Goal: Task Accomplishment & Management: Manage account settings

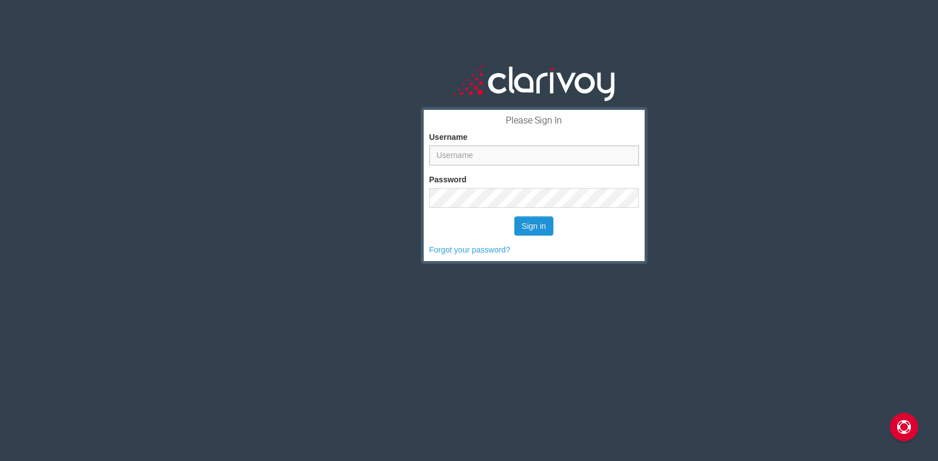
type input "[PERSON_NAME]"
click at [530, 223] on button "Sign in" at bounding box center [533, 225] width 39 height 19
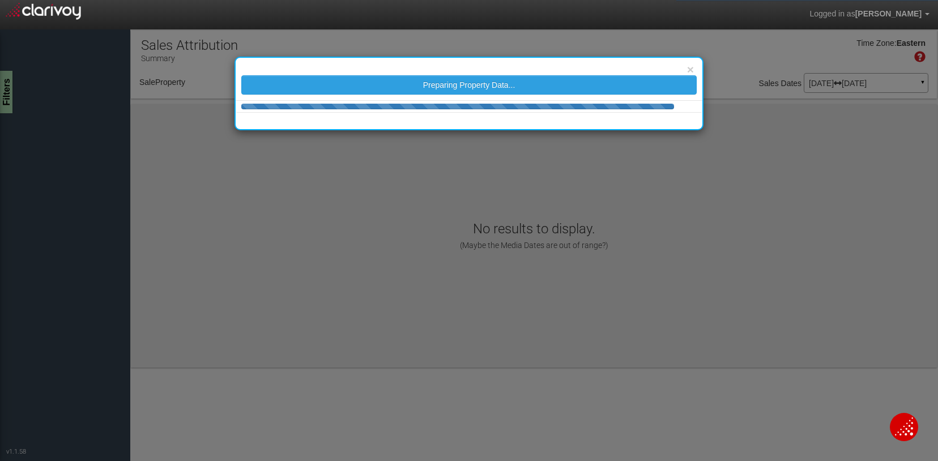
select select "object:59"
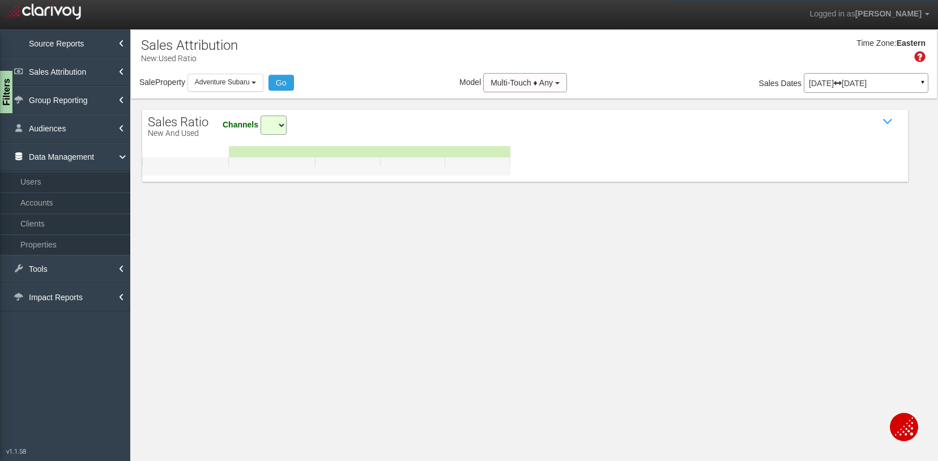
select select "all"
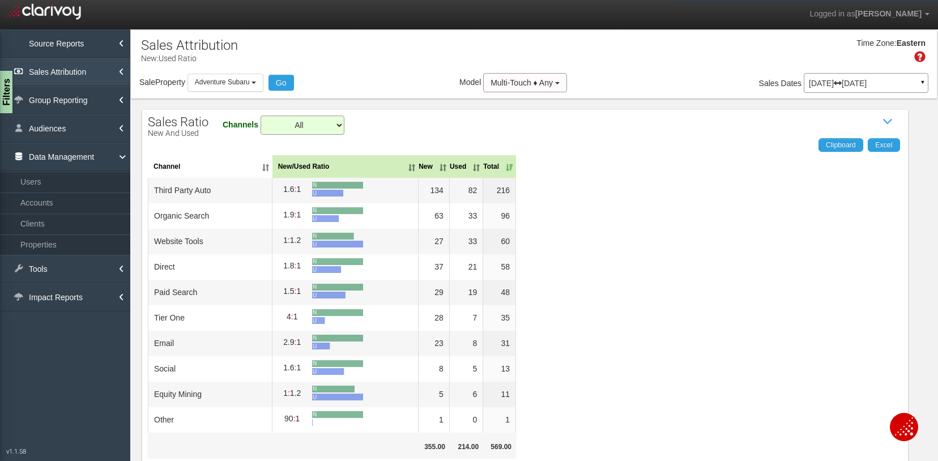
click at [61, 71] on link "Sales Attribution" at bounding box center [65, 72] width 130 height 28
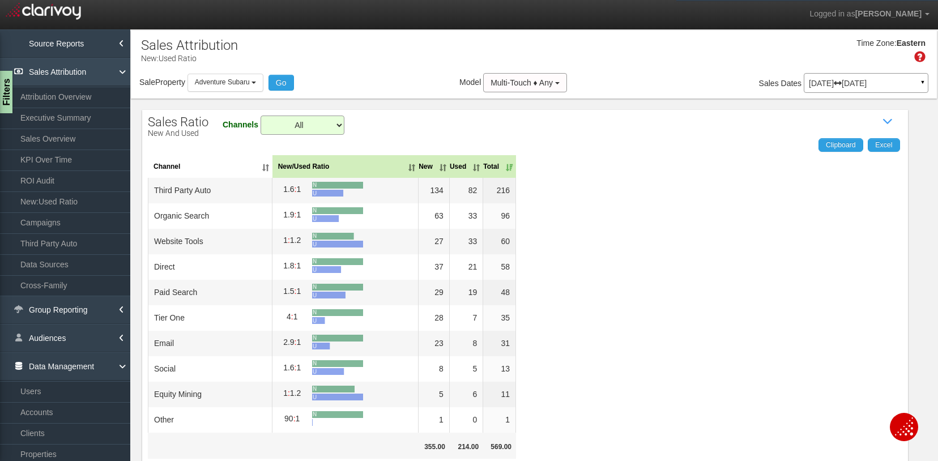
click at [61, 71] on link "Sales Attribution" at bounding box center [65, 72] width 130 height 28
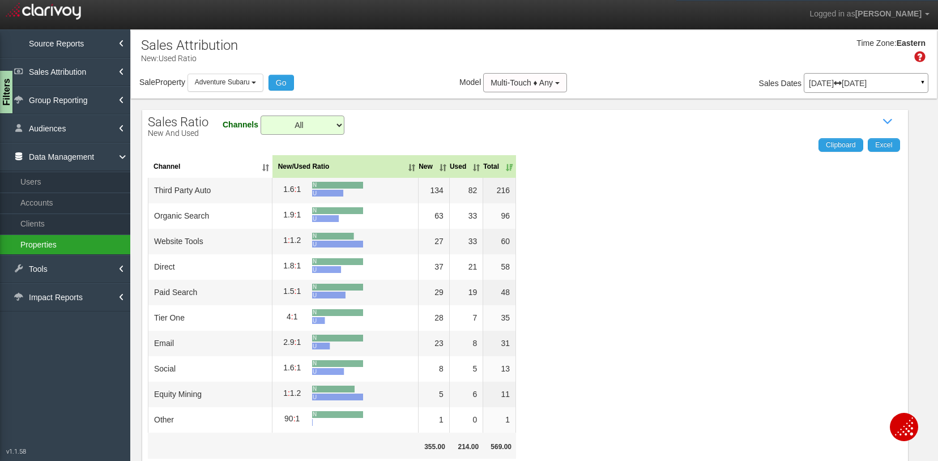
click at [61, 241] on link "Properties" at bounding box center [65, 244] width 130 height 20
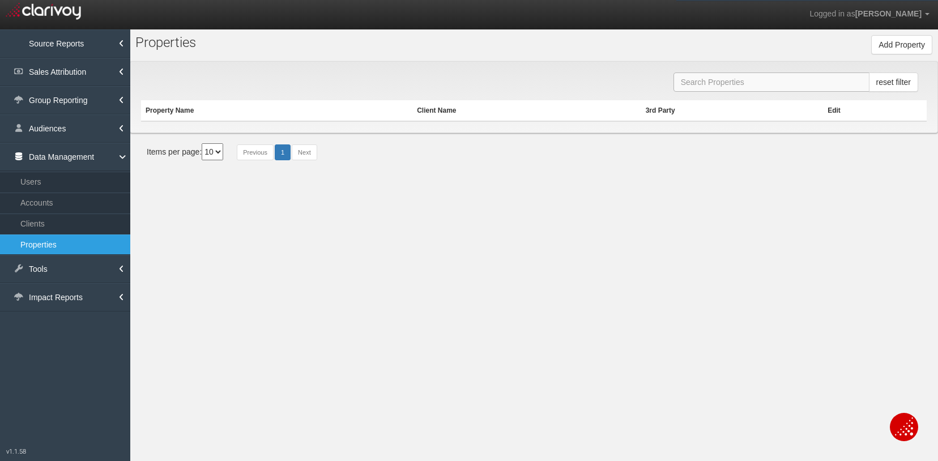
click at [716, 80] on input "text" at bounding box center [771, 81] width 196 height 19
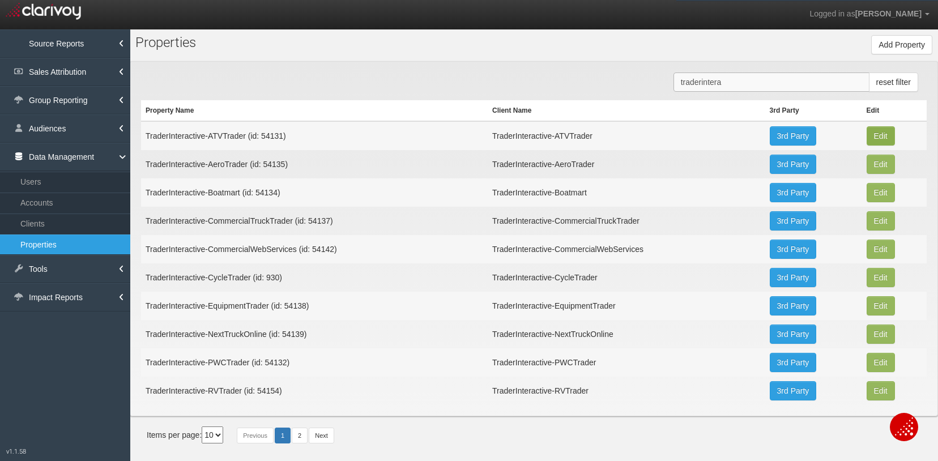
type input "traderintera"
click at [880, 130] on button "Edit" at bounding box center [881, 135] width 28 height 19
type input "TraderInteractive-ATVTrader"
type input "54131"
type input "f3fa2f484bd10d051c4017e3a98813da3b446f4d"
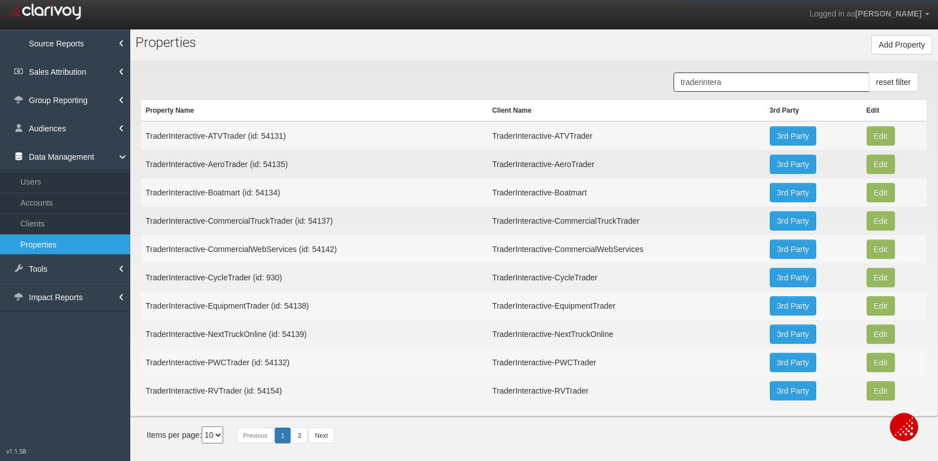
select select "6813dffbe3a1e7370e4422eb"
select select "string:USD"
type input "[STREET_ADDRESS]"
type input "[GEOGRAPHIC_DATA]"
type input "GA"
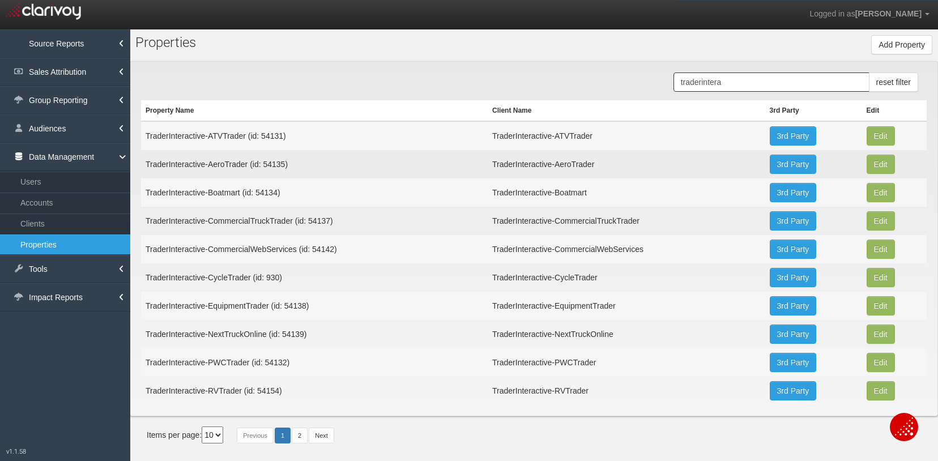
type input "30319"
type input "33.913779"
type input "-84.34260599999999"
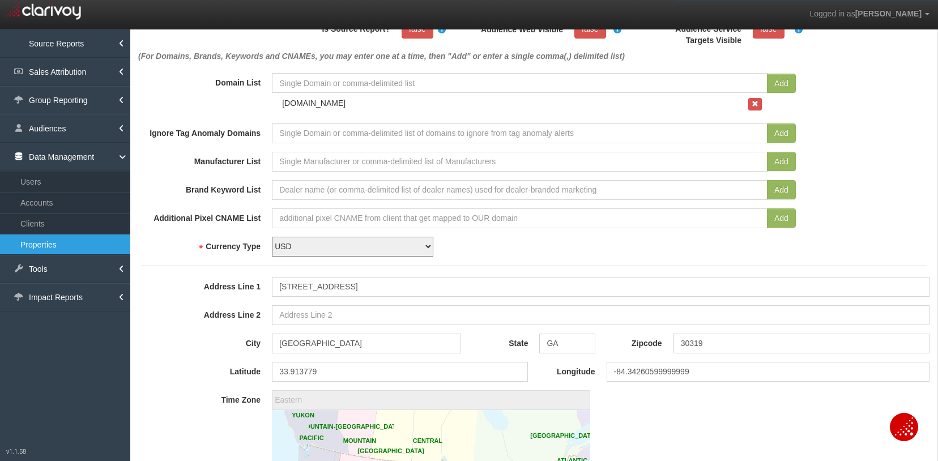
scroll to position [340, 0]
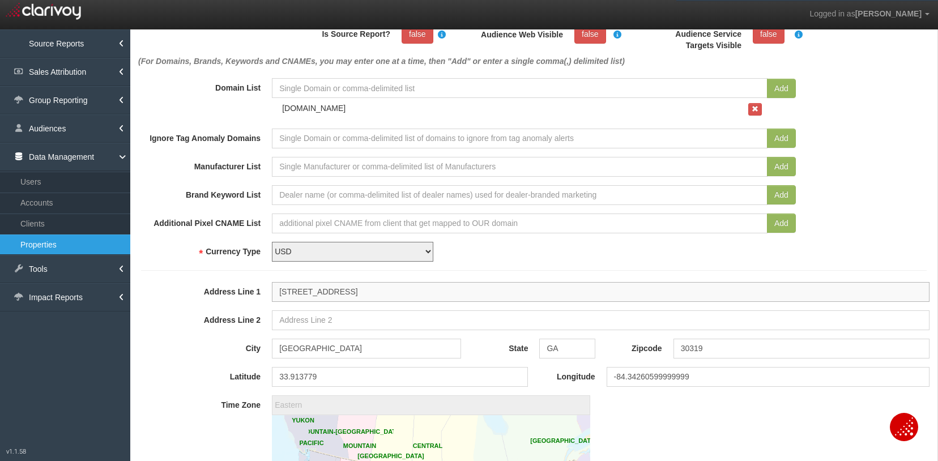
drag, startPoint x: 385, startPoint y: 290, endPoint x: 330, endPoint y: 296, distance: 55.8
click at [330, 296] on input "[STREET_ADDRESS]" at bounding box center [601, 292] width 658 height 20
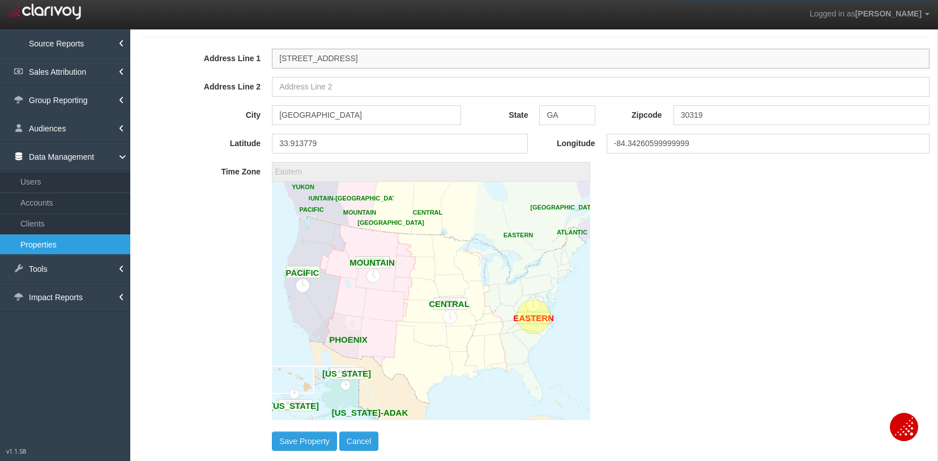
scroll to position [680, 0]
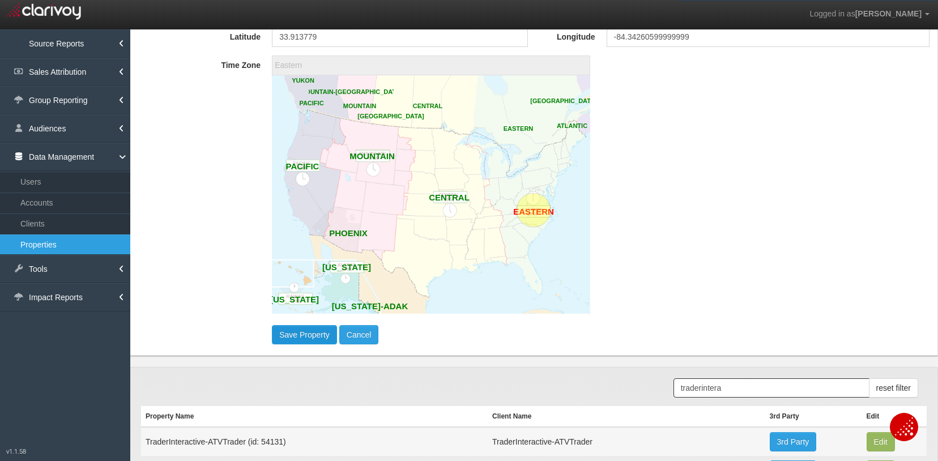
type input "[STREET_ADDRESS]"
click at [296, 337] on button "Save Property" at bounding box center [304, 334] width 65 height 19
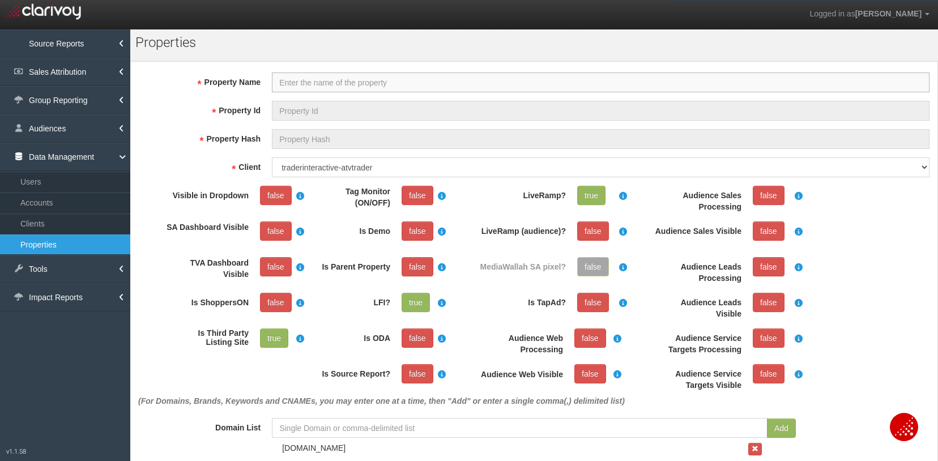
select select "?"
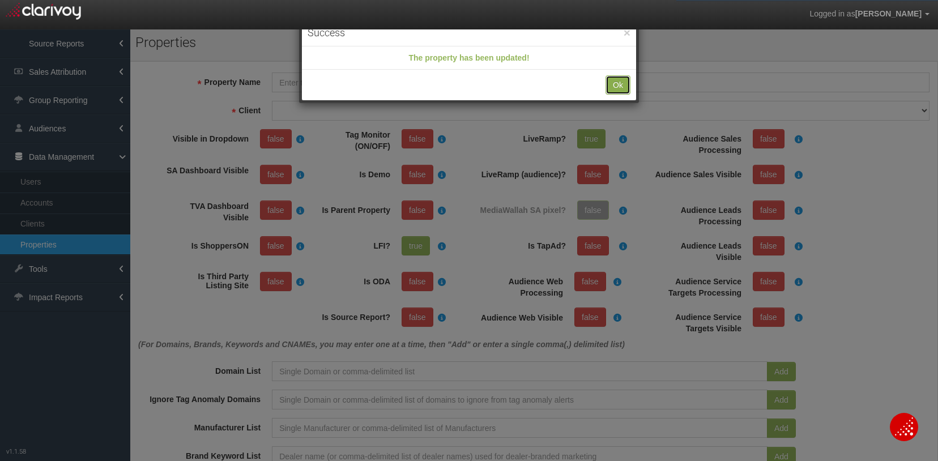
click at [613, 84] on button "Ok" at bounding box center [617, 84] width 25 height 19
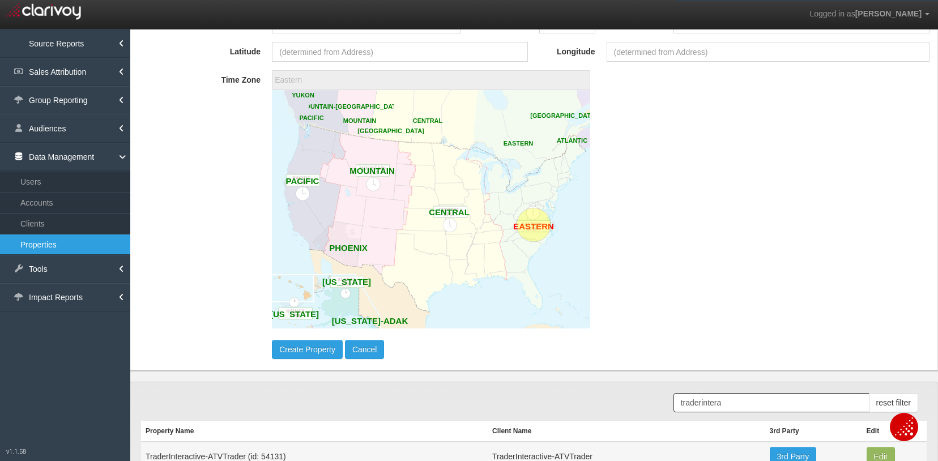
scroll to position [850, 0]
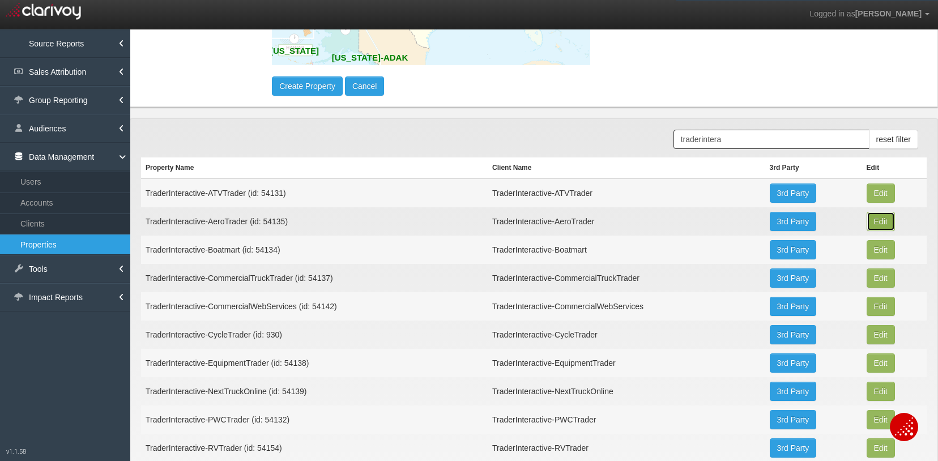
click at [868, 203] on button "Edit" at bounding box center [881, 193] width 28 height 19
type input "TraderInteractive-AeroTrader"
type input "54135"
type input "9be10c661431028c0fc4fdfb8aa16461f3b5e5da"
select select "6813e403e3a1e76f8a442315"
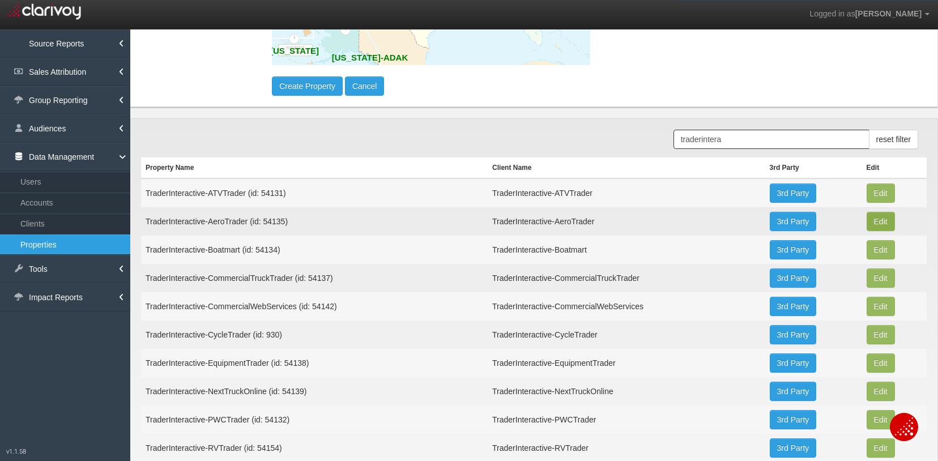
select select "string:USD"
type input "[STREET_ADDRESS]"
type input "[GEOGRAPHIC_DATA]"
type input "GA"
type input "30319"
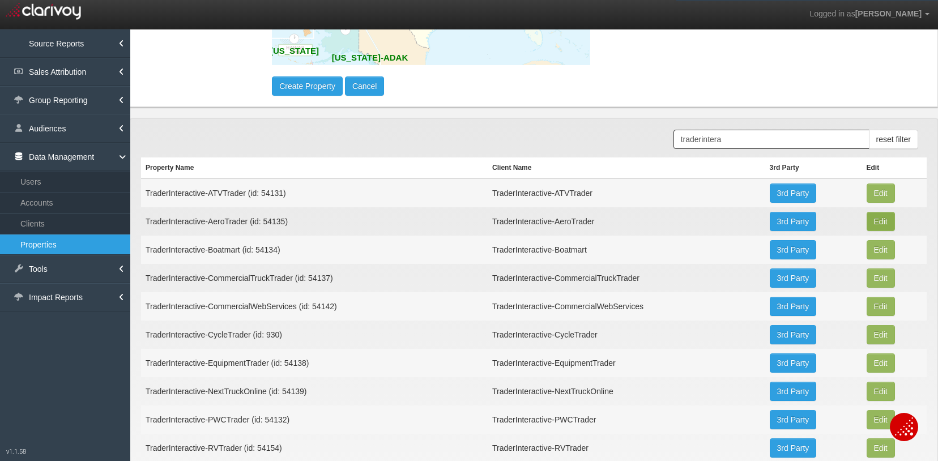
type input "33.913779"
type input "-84.34260599999999"
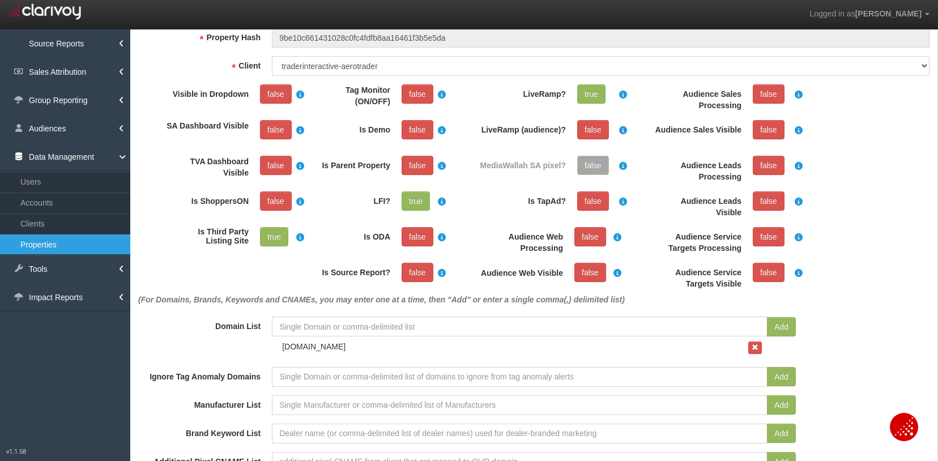
scroll to position [396, 0]
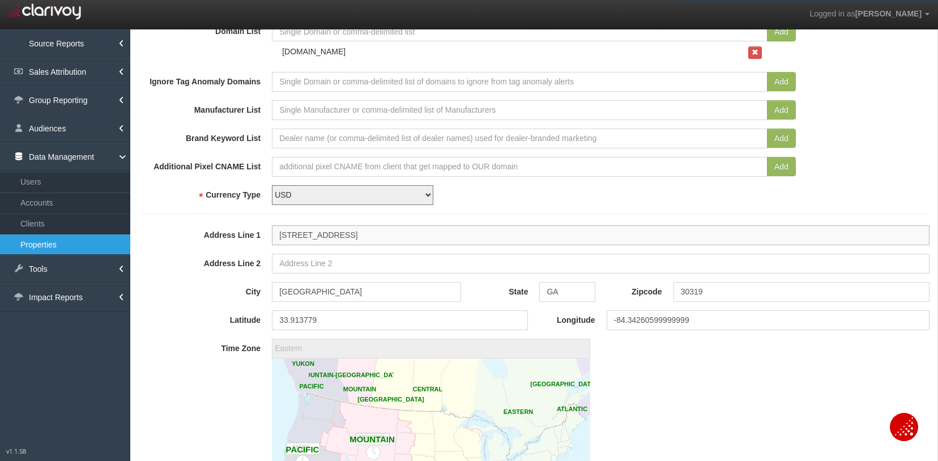
drag, startPoint x: 348, startPoint y: 231, endPoint x: 404, endPoint y: 218, distance: 57.0
click at [348, 231] on input "[STREET_ADDRESS]" at bounding box center [601, 235] width 658 height 20
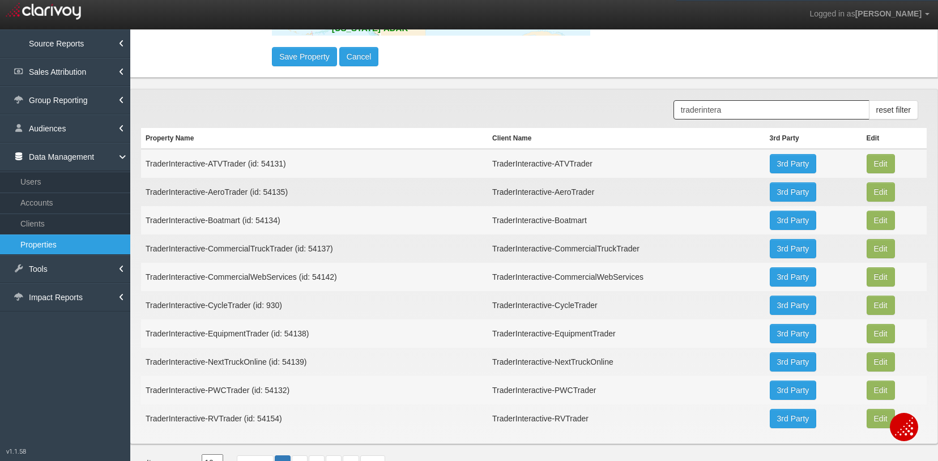
scroll to position [978, 0]
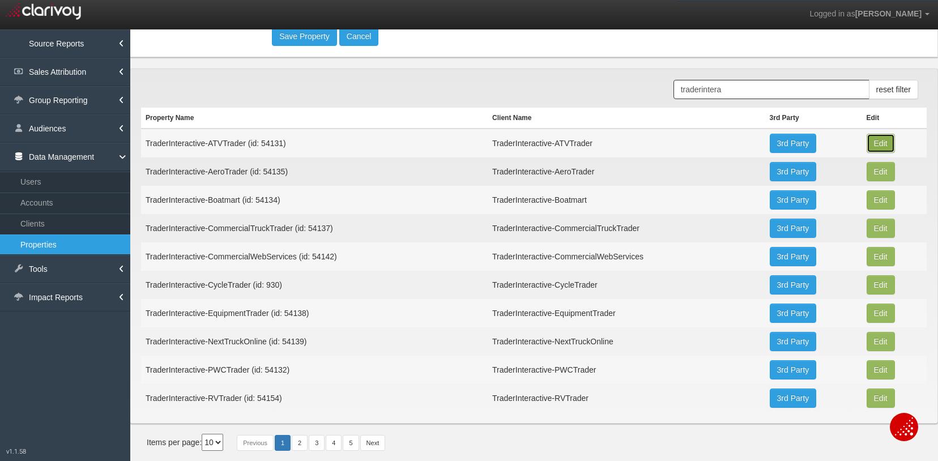
click at [870, 142] on button "Edit" at bounding box center [881, 143] width 28 height 19
type input "TraderInteractive-ATVTrader"
type input "54131"
type input "f3fa2f484bd10d051c4017e3a98813da3b446f4d"
select select "6813dffbe3a1e7370e4422eb"
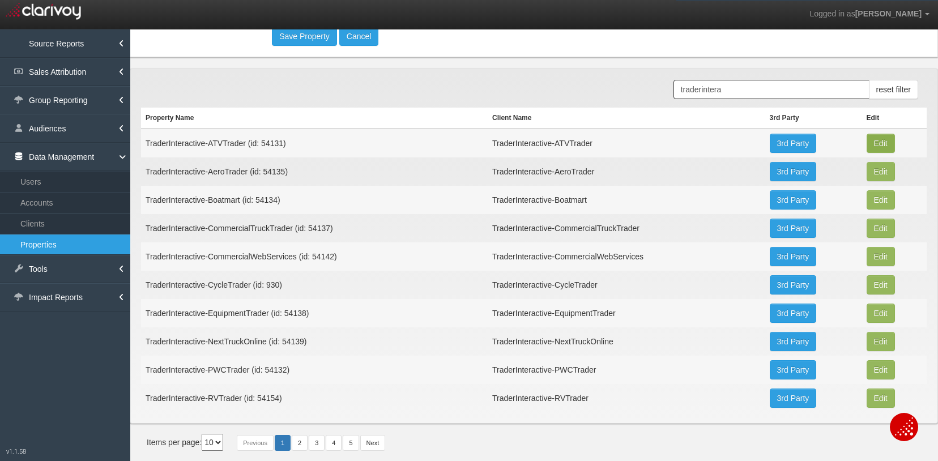
type input "[STREET_ADDRESS]"
type input "33.9138984"
type input "-84.34273449999999"
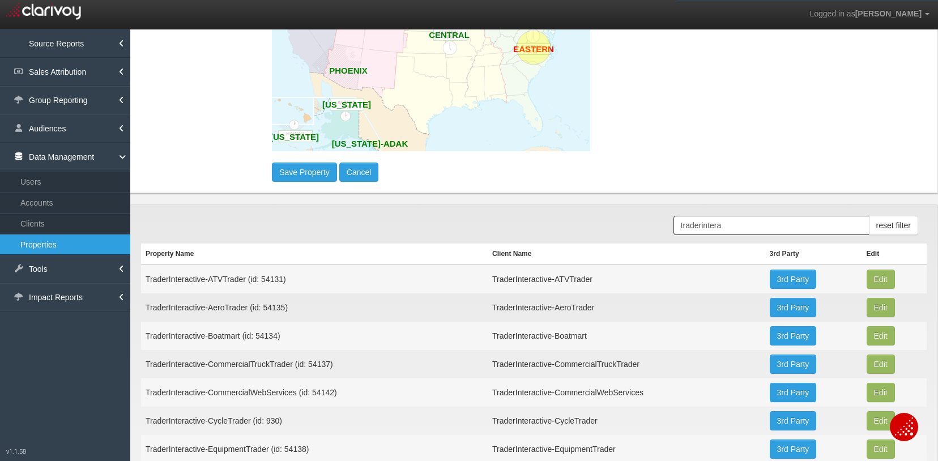
scroll to position [906, 0]
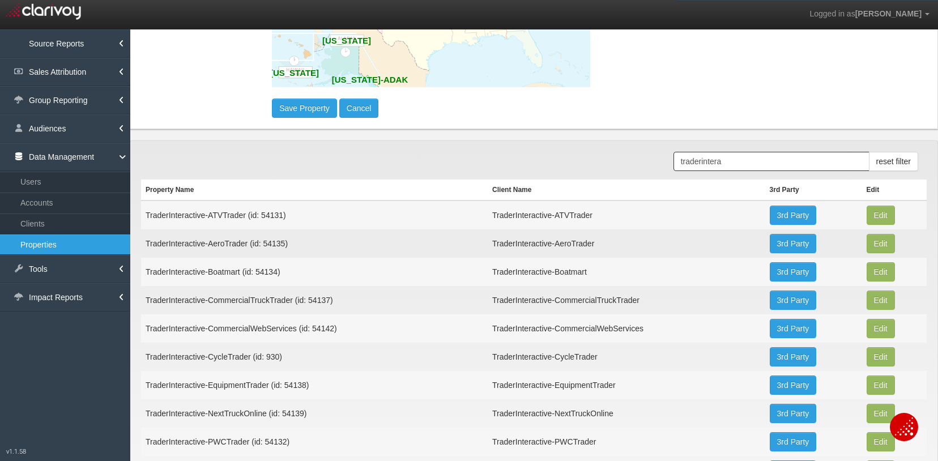
click at [333, 301] on td "TraderInteractive-CommercialTruckTrader (id: 54137)" at bounding box center [314, 300] width 347 height 28
click at [870, 225] on button "Edit" at bounding box center [881, 215] width 28 height 19
type input "TraderInteractive-CommercialTruckTrader"
type input "54137"
type input "99c891cd15d2463dca1e3d7280abd45e628ef553"
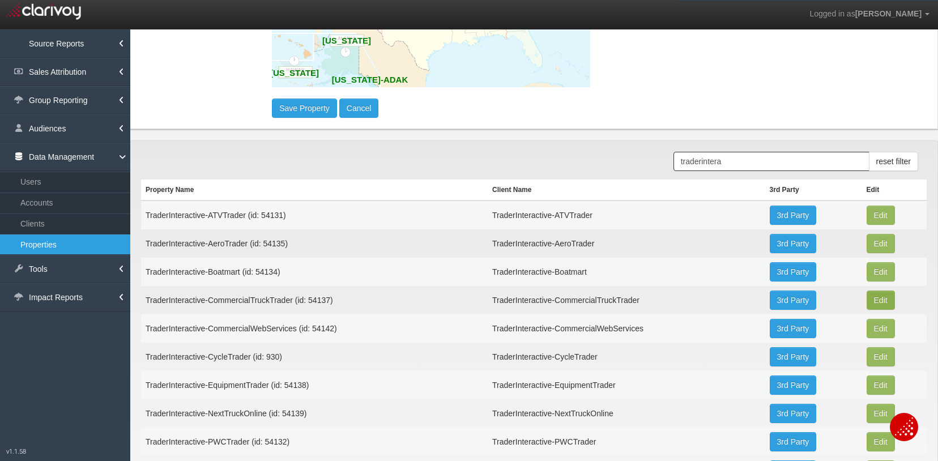
select select "6813e545e3a1e7375744232e"
type input "[STREET_ADDRESS]"
type input "33.913779"
type input "-84.34260599999999"
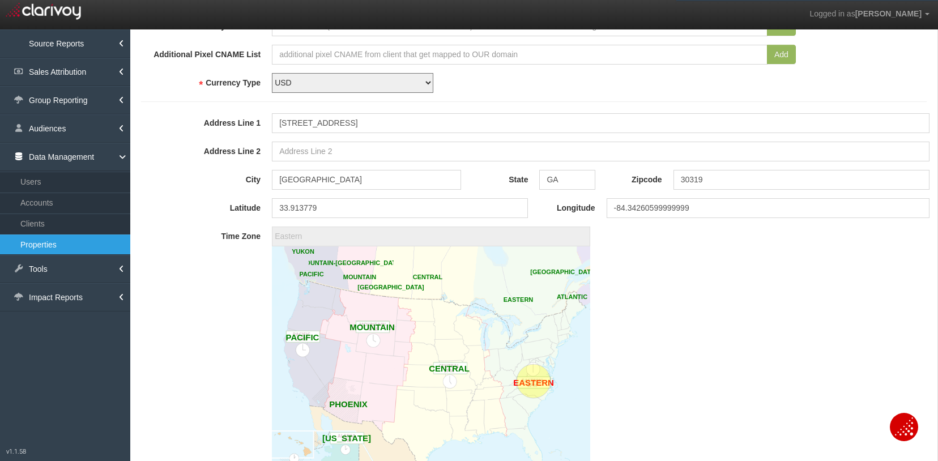
scroll to position [510, 0]
click at [355, 122] on input "[STREET_ADDRESS]" at bounding box center [601, 122] width 658 height 20
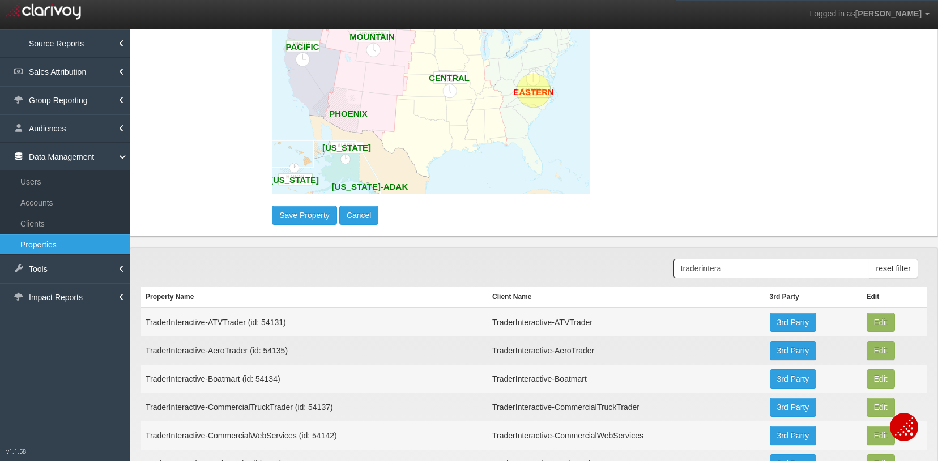
scroll to position [793, 0]
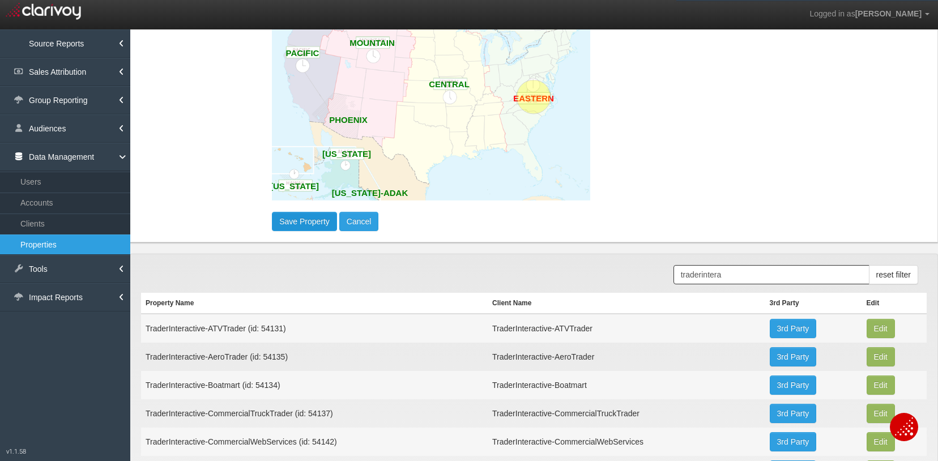
type input "[STREET_ADDRESS]"
click at [308, 217] on button "Save Property" at bounding box center [304, 221] width 65 height 19
type input "33.9138984"
type input "-84.34273449999999"
select select "?"
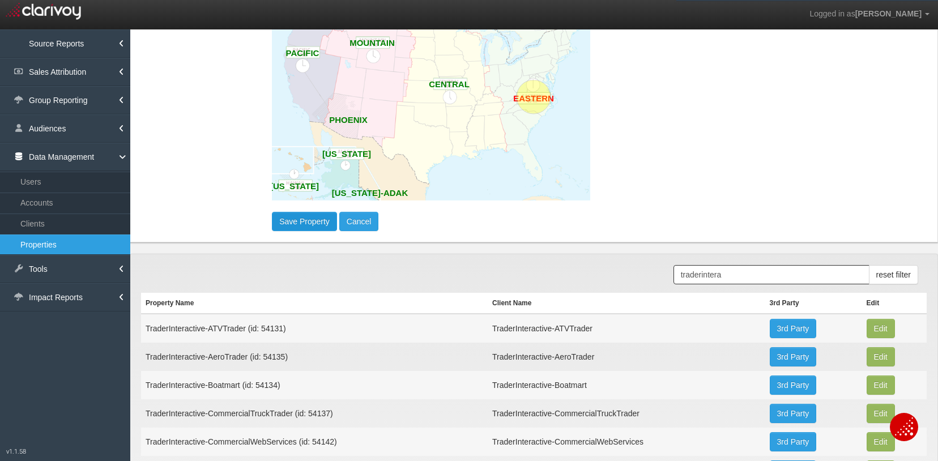
select select "?"
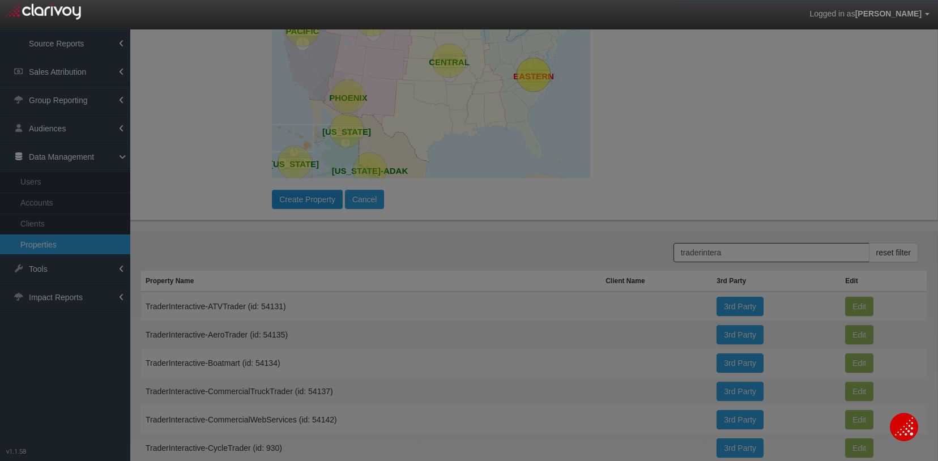
scroll to position [0, 0]
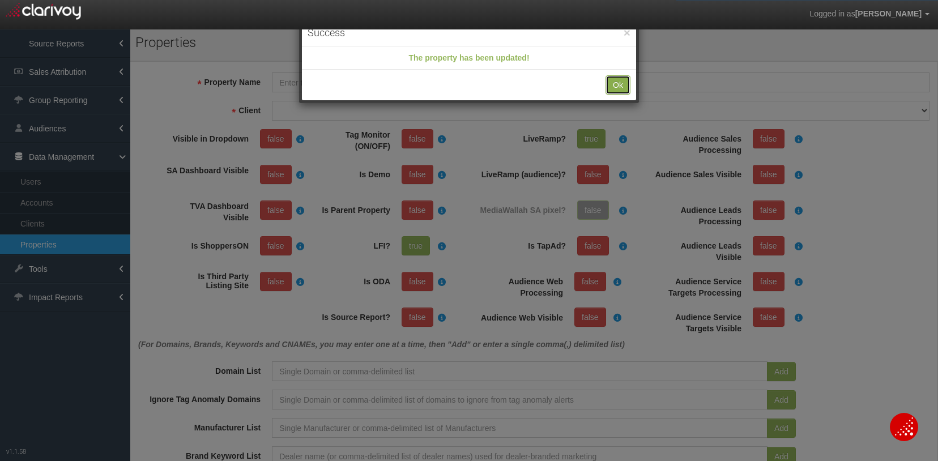
click at [616, 87] on button "Ok" at bounding box center [617, 84] width 25 height 19
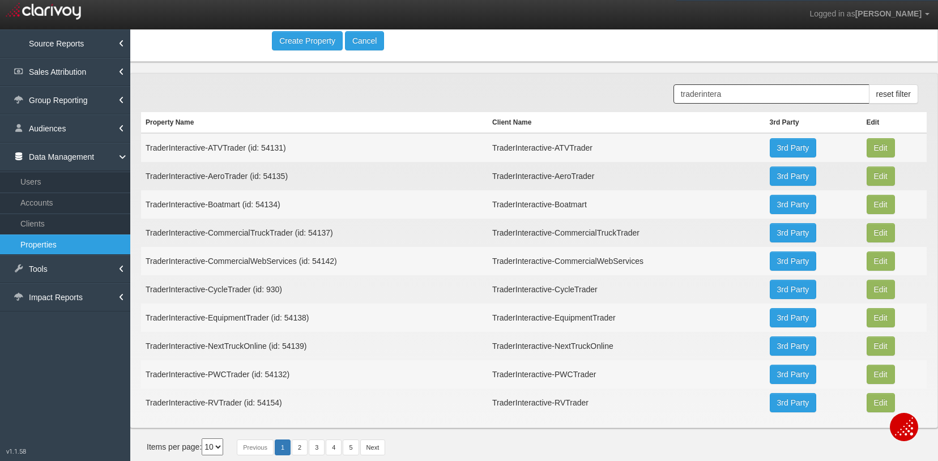
scroll to position [899, 0]
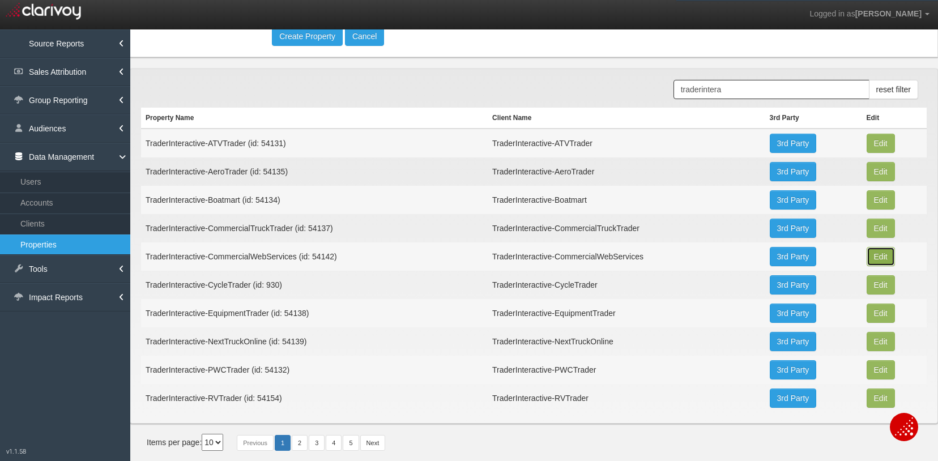
click at [874, 153] on button "Edit" at bounding box center [881, 143] width 28 height 19
type input "TraderInteractive-CommercialWebServices"
type input "54142"
type input "4e20f6de9d01ac9d4b3287794bdee2fdd0573475"
select select "6813e890e3a1e7829744234f"
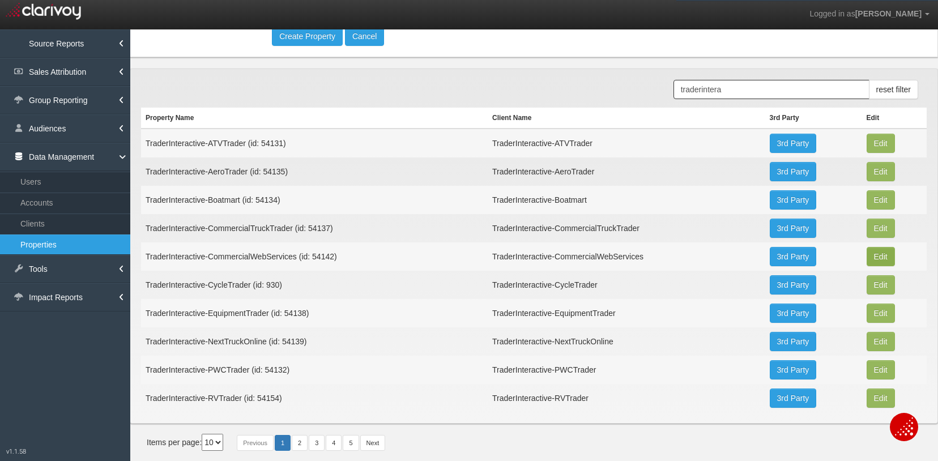
select select "string:USD"
type input "[STREET_ADDRESS]"
type input "[GEOGRAPHIC_DATA]"
type input "GA"
type input "30319"
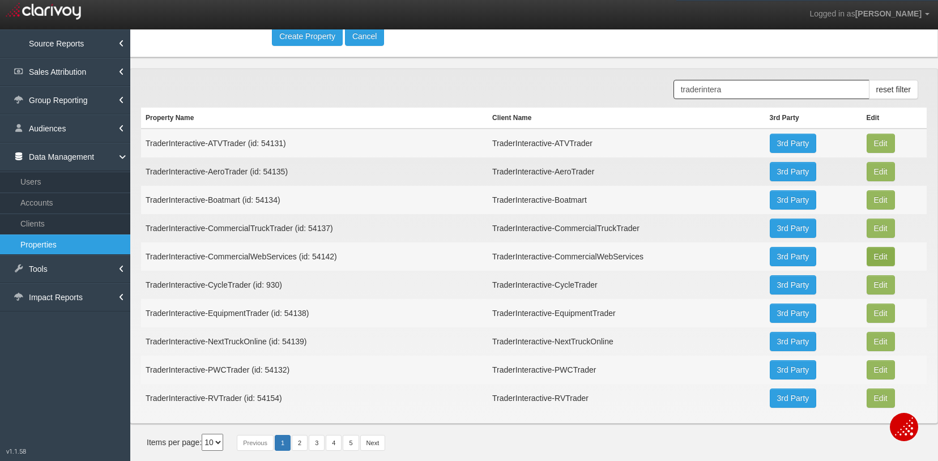
type input "33.913779"
type input "-84.34260599999999"
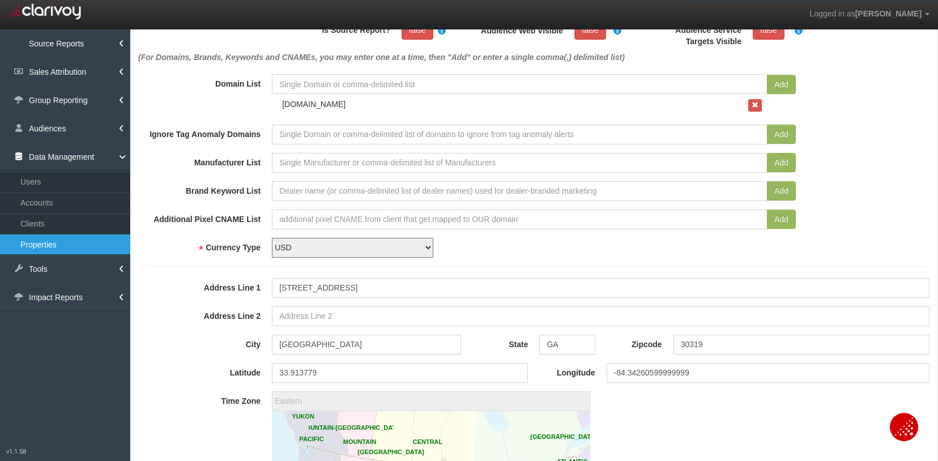
scroll to position [396, 0]
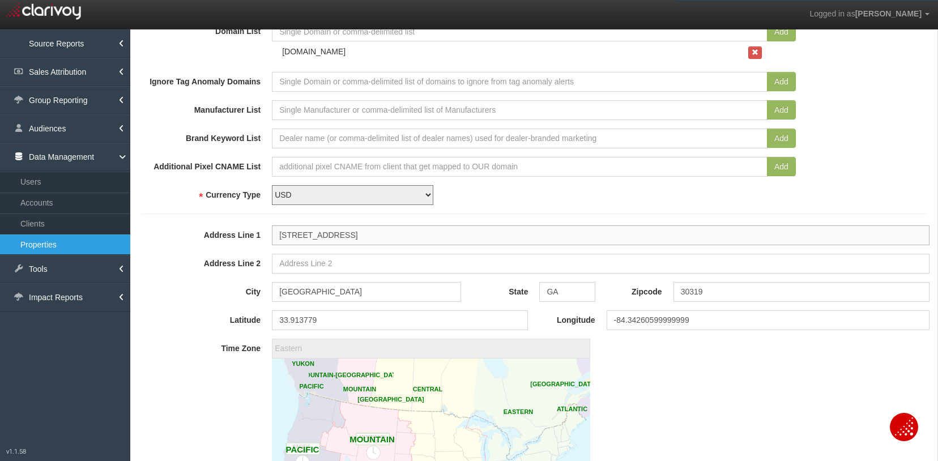
click at [359, 235] on input "[STREET_ADDRESS]" at bounding box center [601, 235] width 658 height 20
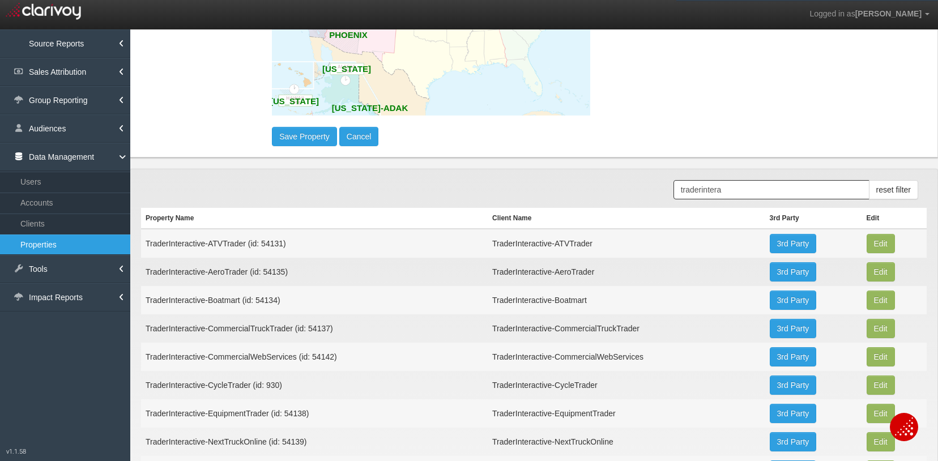
scroll to position [850, 0]
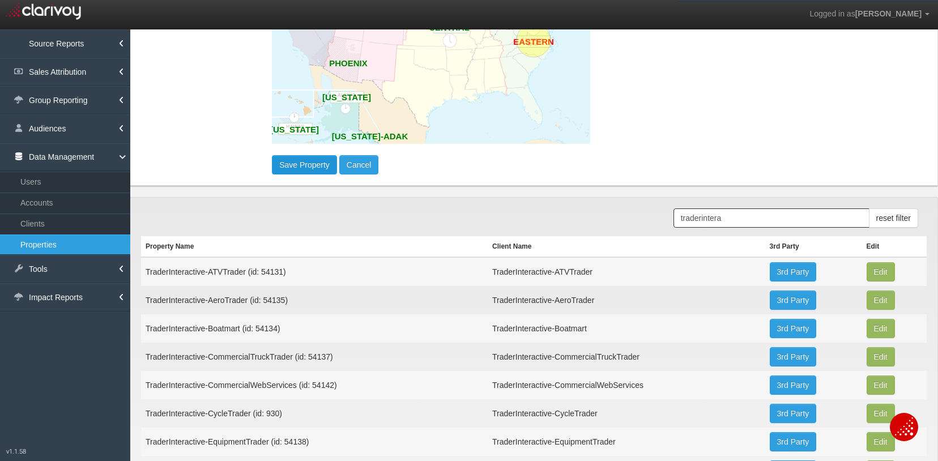
type input "[STREET_ADDRESS]"
click at [303, 163] on button "Save Property" at bounding box center [304, 164] width 65 height 19
type input "33.9138984"
type input "-84.34273449999999"
select select "?"
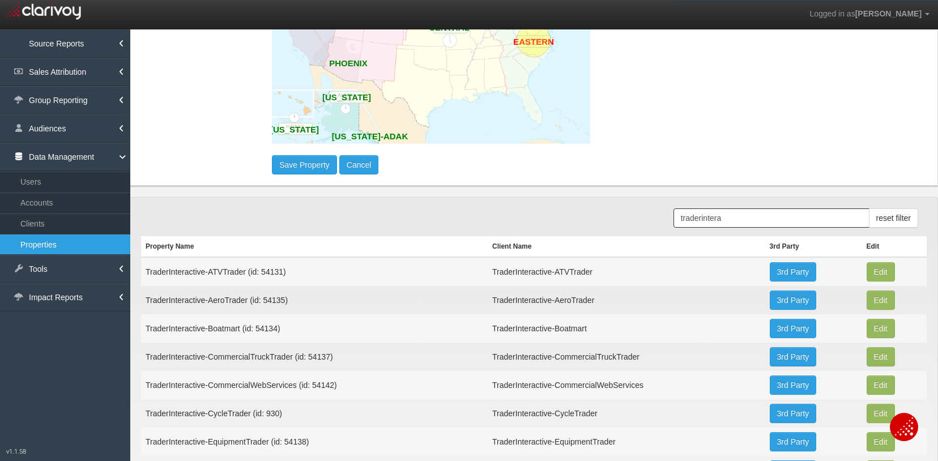
select select "?"
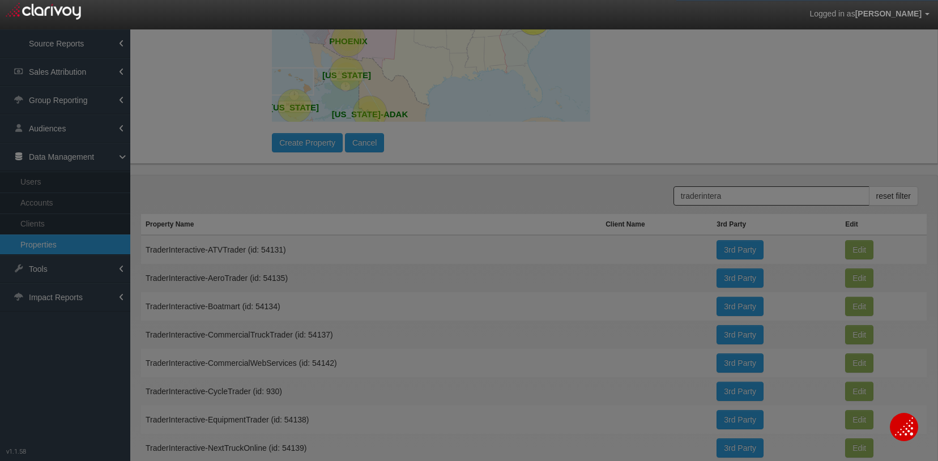
scroll to position [0, 0]
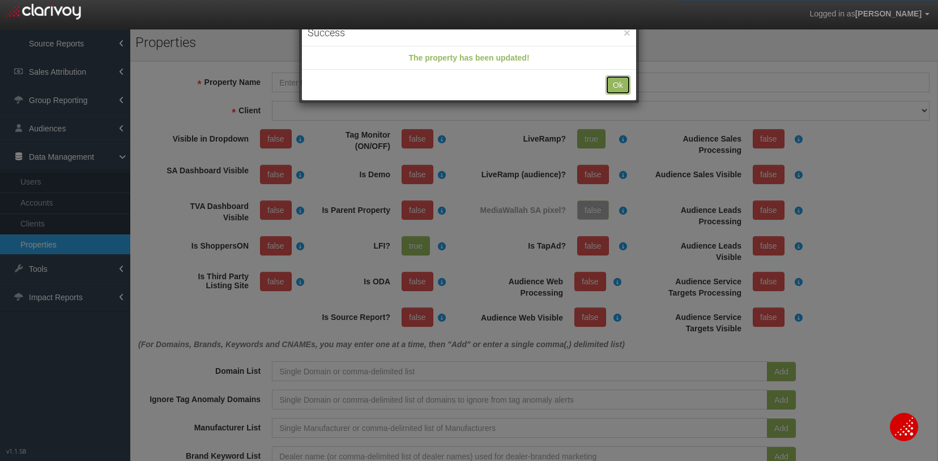
click at [622, 73] on div "Ok" at bounding box center [469, 85] width 334 height 31
click at [616, 85] on button "Ok" at bounding box center [617, 84] width 25 height 19
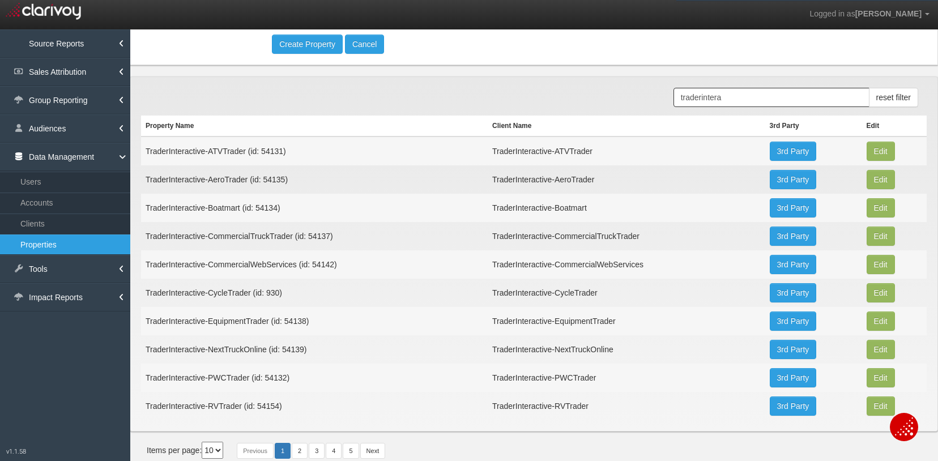
scroll to position [899, 0]
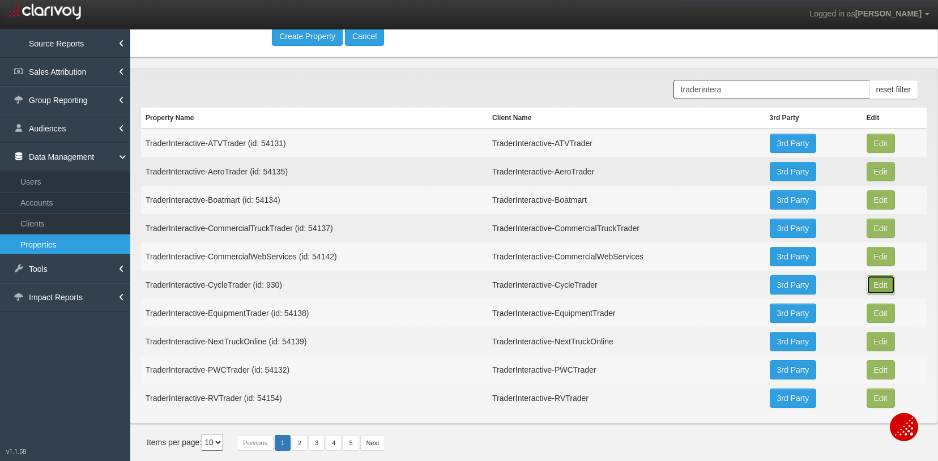
click at [873, 153] on button "Edit" at bounding box center [881, 143] width 28 height 19
type input "TraderInteractive-CycleTrader"
type input "930"
type input "73a36a41e6475a6ea87b9d160dee8877782b5ea5"
select select "6813dd61e3a1e763254422be"
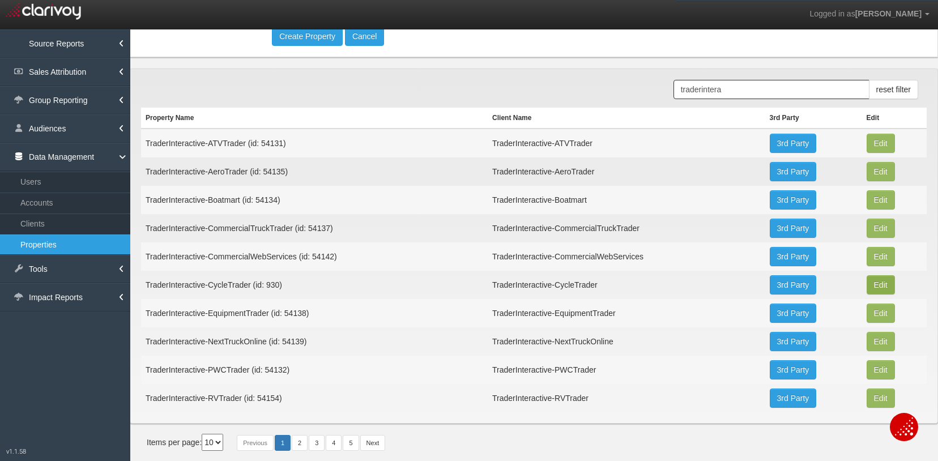
select select "string:USD"
type input "[STREET_ADDRESS]"
type input "[GEOGRAPHIC_DATA]"
type input "VA"
type input "23510"
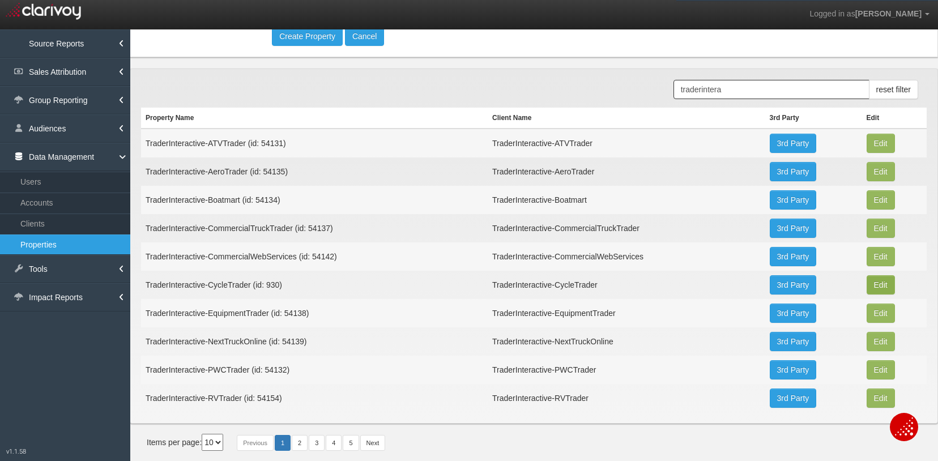
type input "36.843359"
type input "-76.2877484"
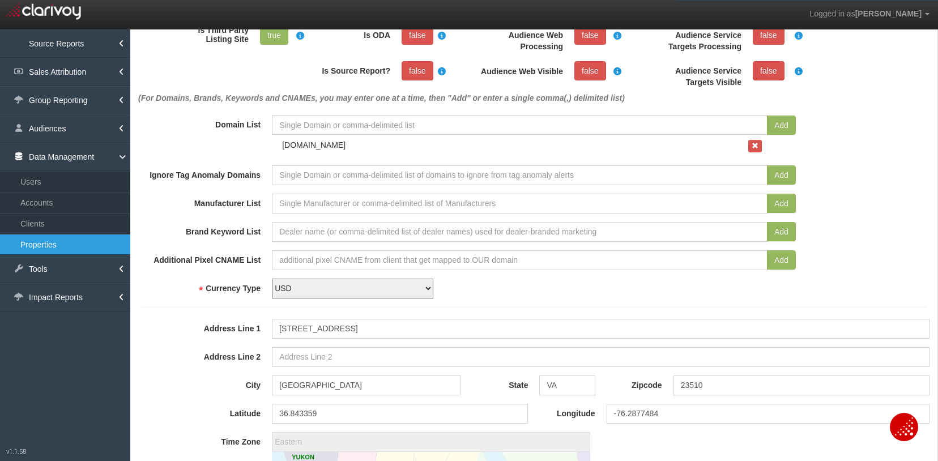
scroll to position [283, 0]
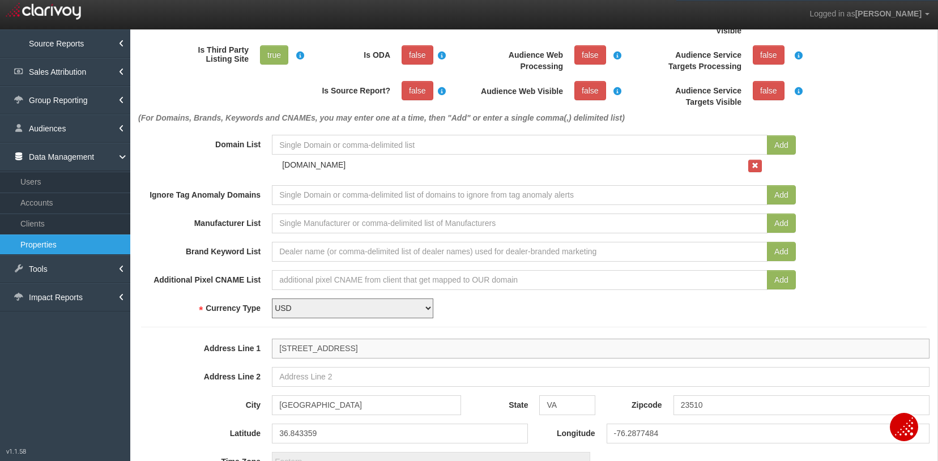
click at [379, 346] on input "[STREET_ADDRESS]" at bounding box center [601, 349] width 658 height 20
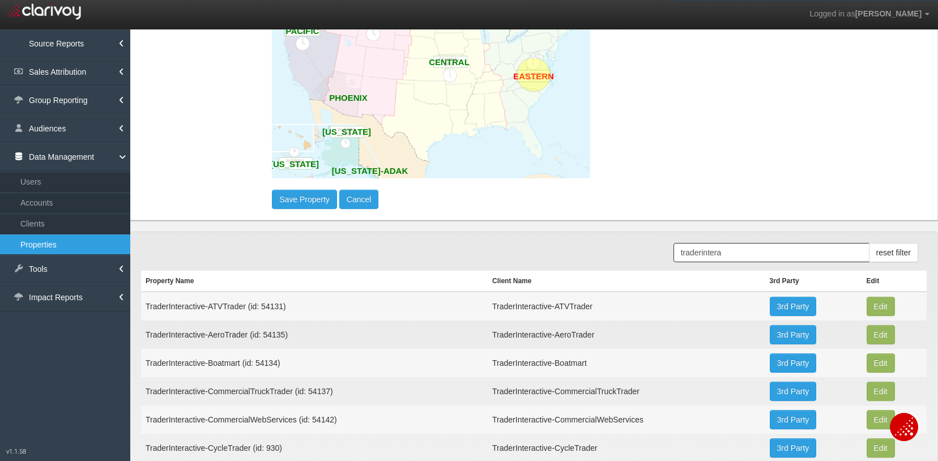
scroll to position [850, 0]
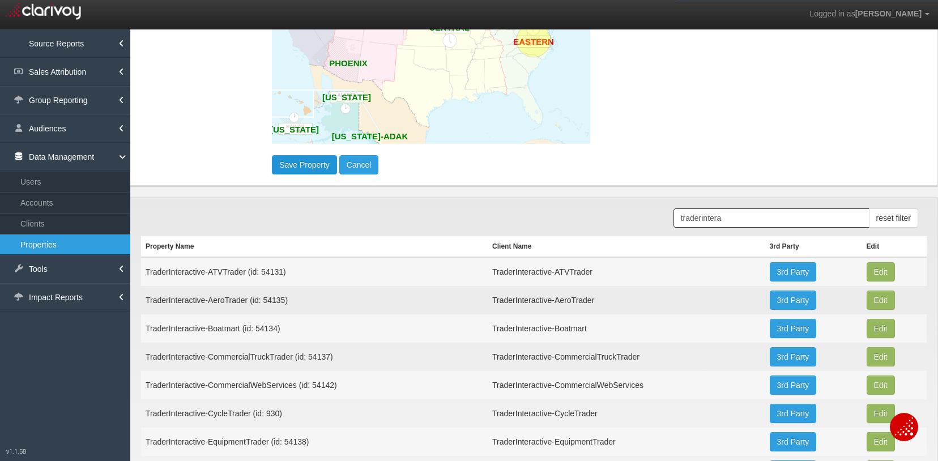
type input "[STREET_ADDRESS]"
click at [301, 166] on button "Save Property" at bounding box center [304, 164] width 65 height 19
type input "-76.28774840000001"
select select "?"
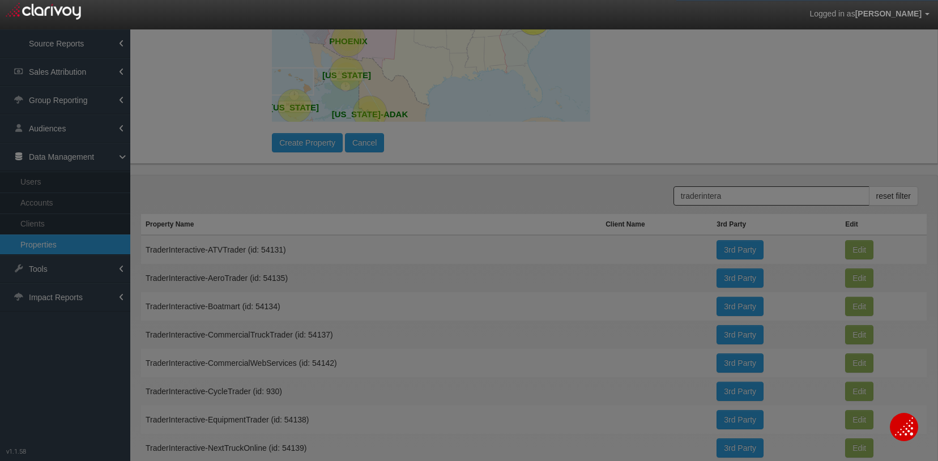
scroll to position [0, 0]
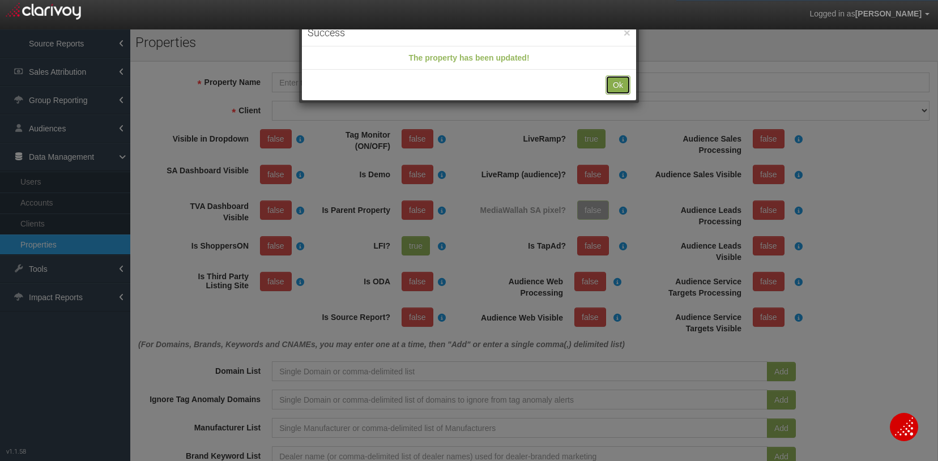
click at [625, 83] on button "Ok" at bounding box center [617, 84] width 25 height 19
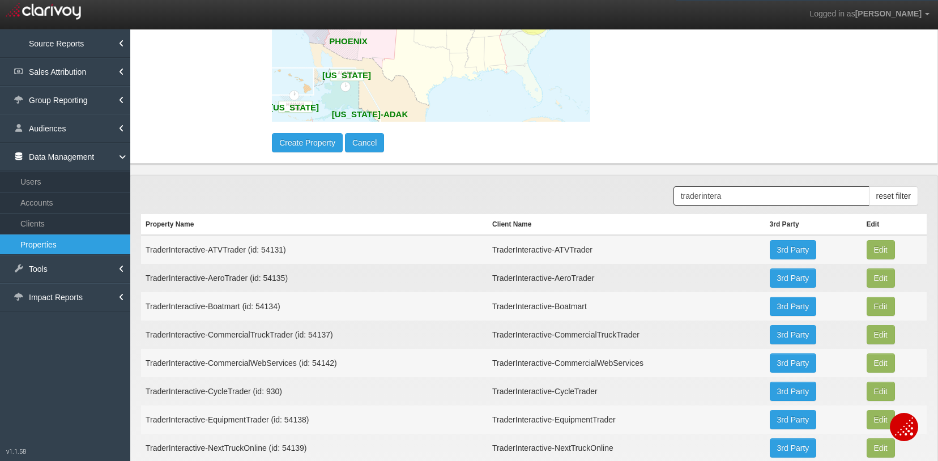
scroll to position [899, 0]
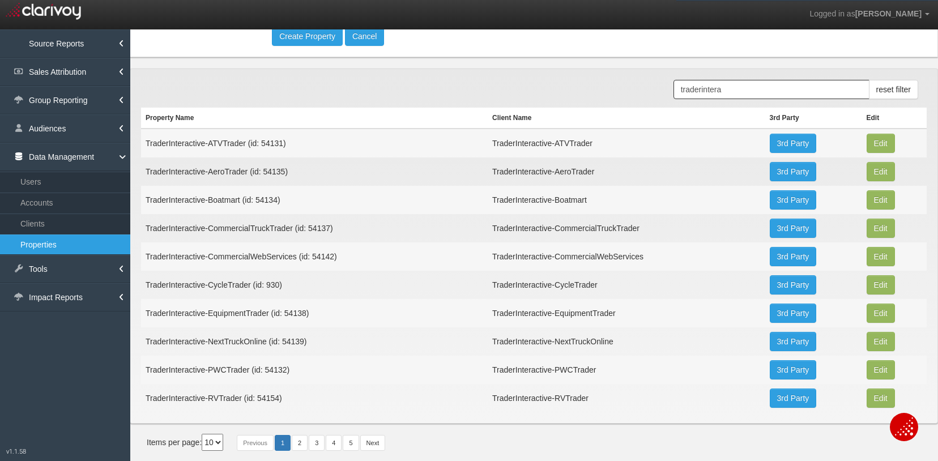
click at [281, 317] on td "TraderInteractive-EquipmentTrader (id: 54138)" at bounding box center [314, 313] width 347 height 28
click at [872, 153] on button "Edit" at bounding box center [881, 143] width 28 height 19
type input "TraderInteractive-EquipmentTrader"
type input "54138"
type input "18b1c7460d3533aa462eb96c809100897373ddf8"
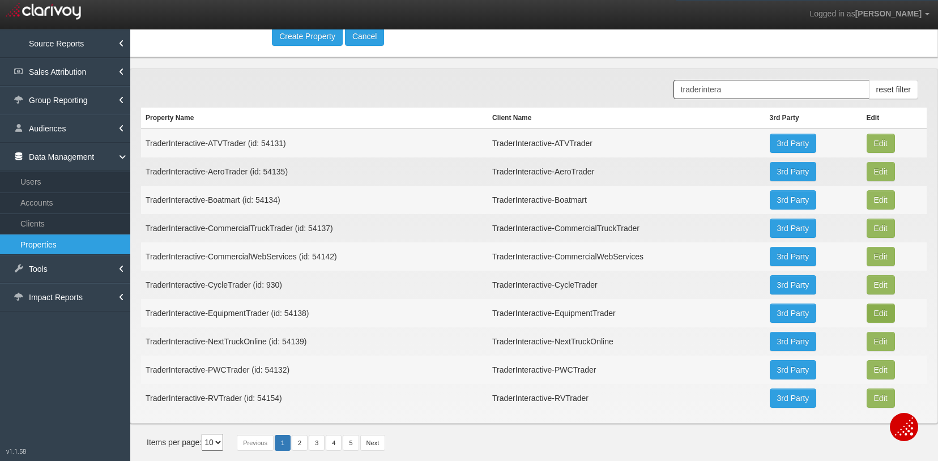
select select "6813e5e6e3a1e764f2442337"
select select "string:USD"
type input "[STREET_ADDRESS]"
type input "[GEOGRAPHIC_DATA]"
type input "GA"
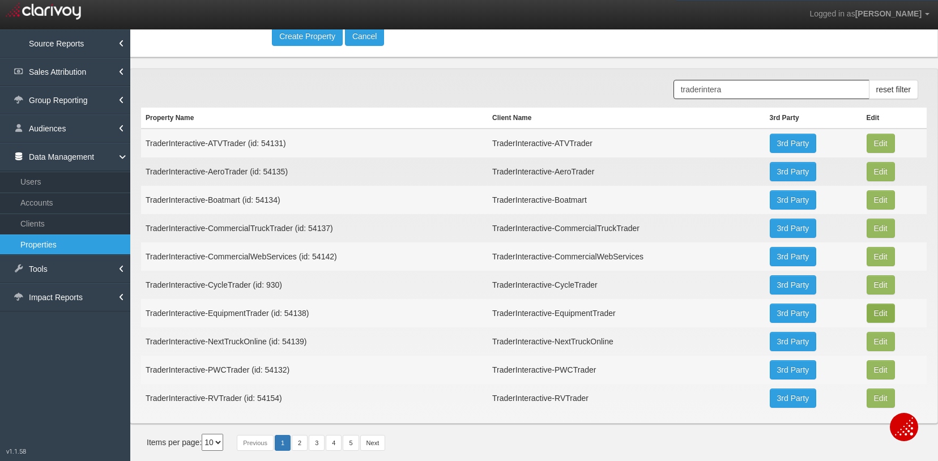
type input "30319"
type input "33.913779"
type input "-84.34260599999999"
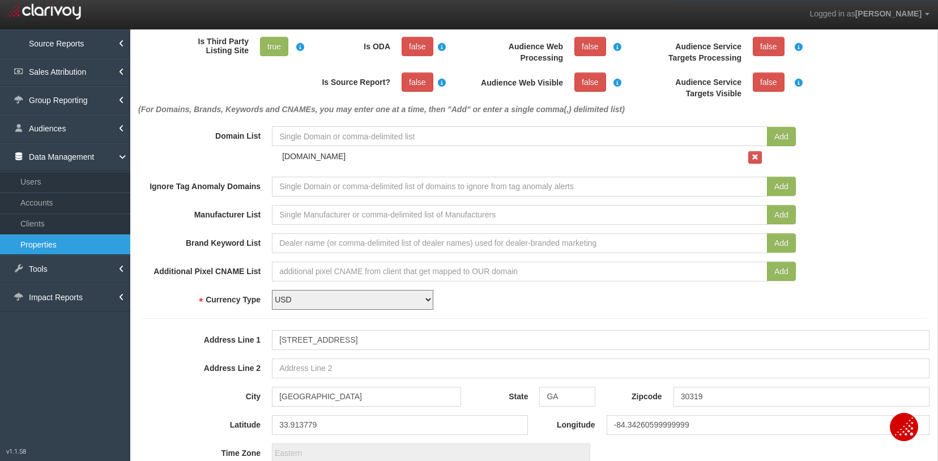
scroll to position [396, 0]
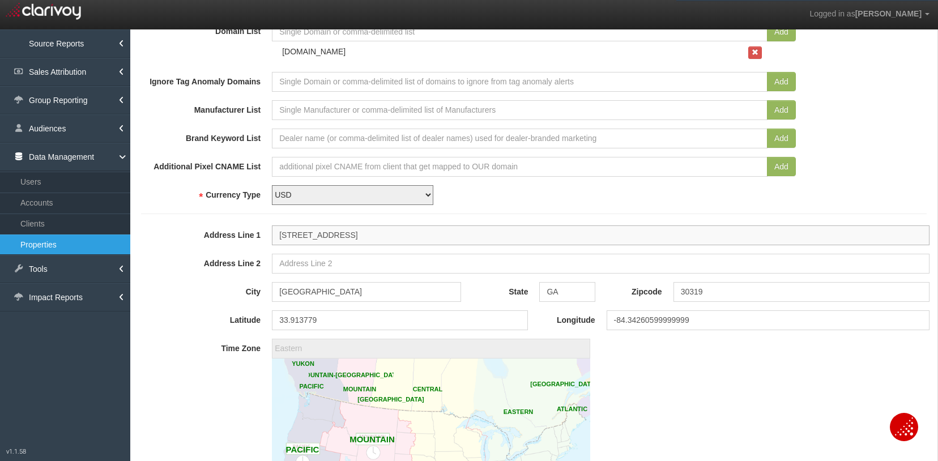
click at [354, 233] on input "[STREET_ADDRESS]" at bounding box center [601, 235] width 658 height 20
type input "[STREET_ADDRESS]"
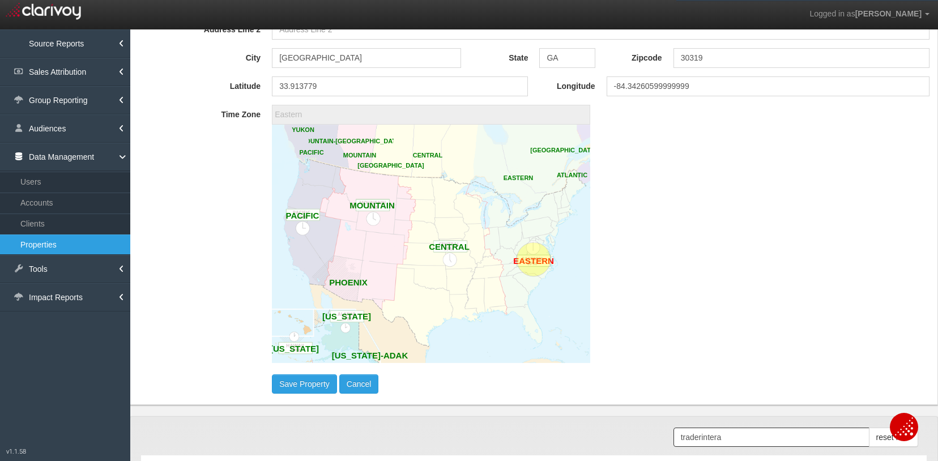
scroll to position [850, 0]
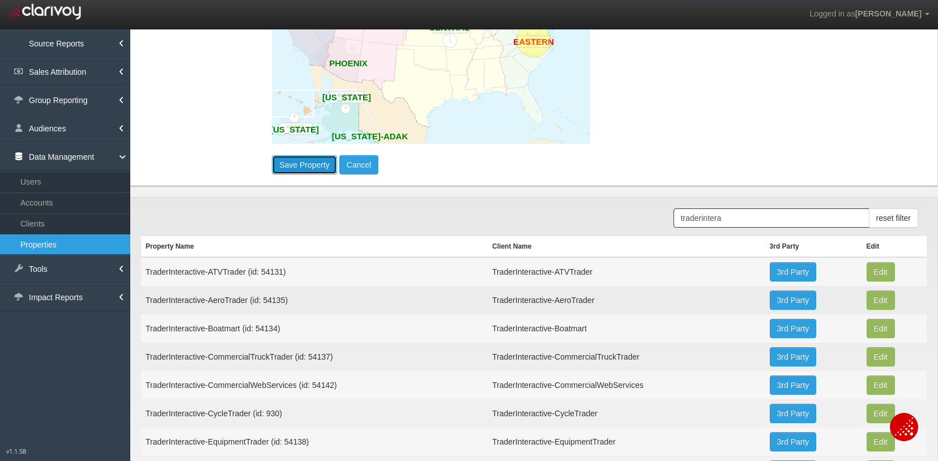
type input "33.9138984"
type input "-84.34273449999999"
click at [280, 162] on button "Save Property" at bounding box center [304, 164] width 65 height 19
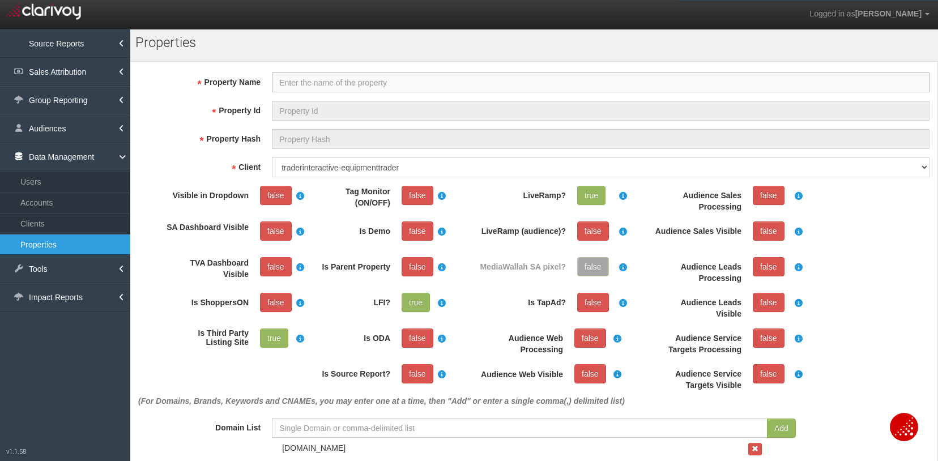
select select "?"
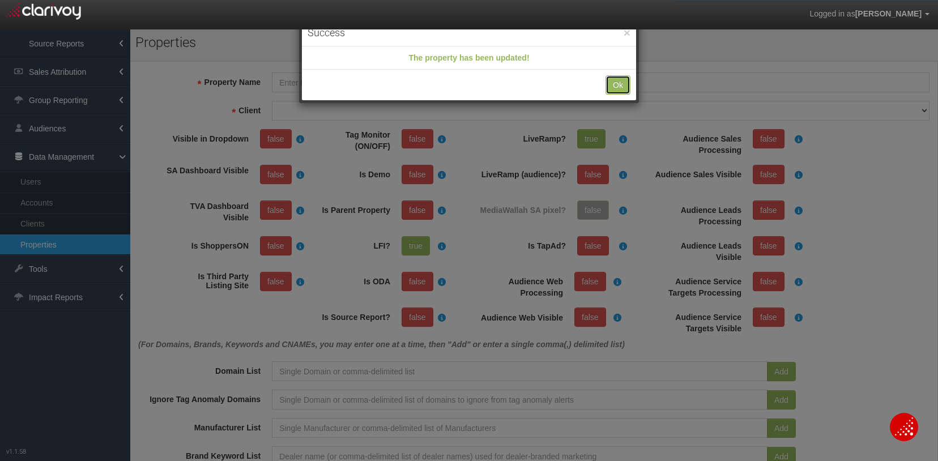
drag, startPoint x: 619, startPoint y: 83, endPoint x: 595, endPoint y: 85, distance: 23.8
click at [619, 83] on button "Ok" at bounding box center [617, 84] width 25 height 19
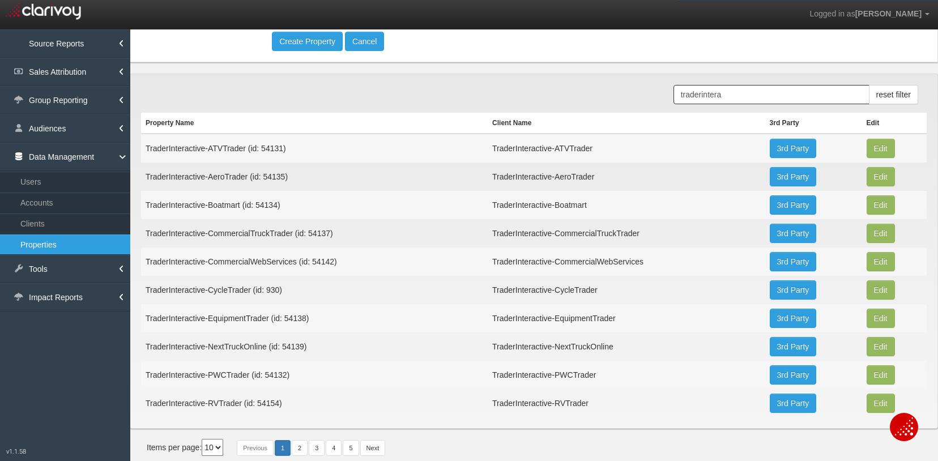
scroll to position [899, 0]
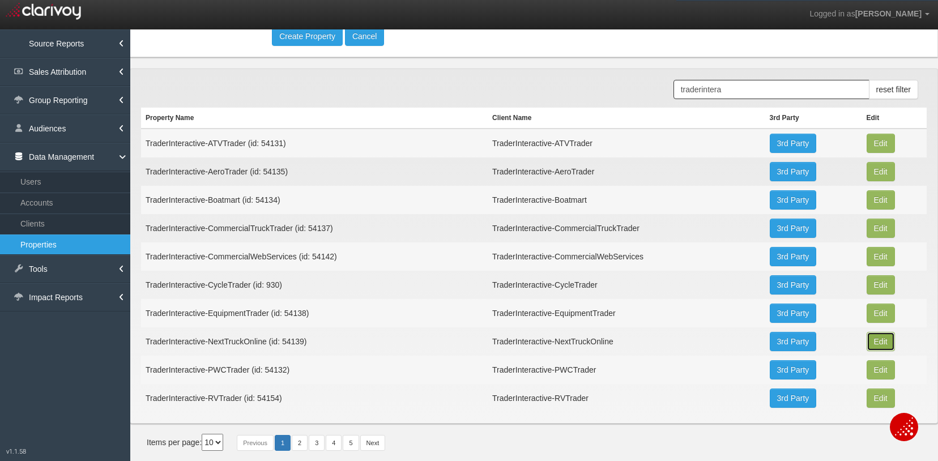
click at [871, 153] on button "Edit" at bounding box center [881, 143] width 28 height 19
type input "TraderInteractive-NextTruckOnline"
type input "54139"
type input "07513d4237e6c84554b7c0fc82a8e6ecbee4b843"
select select "6813e661e3a1e7e7de442346"
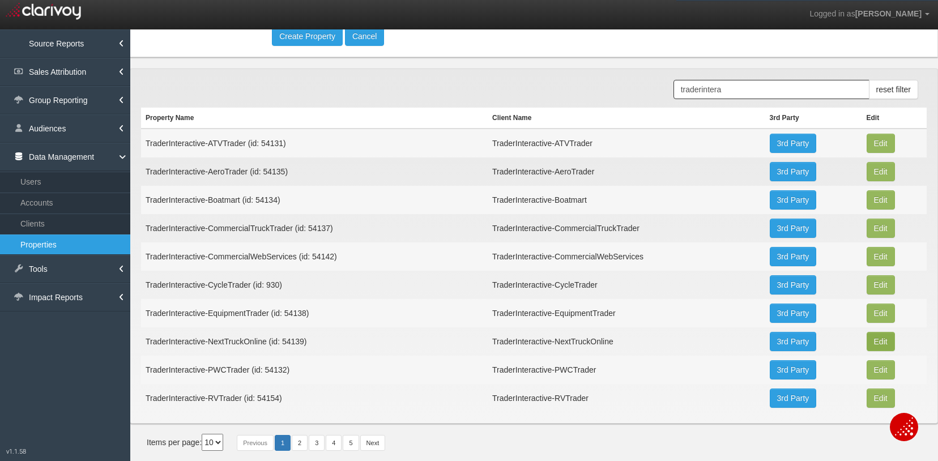
select select "string:USD"
type input "[STREET_ADDRESS]"
type input "Columbus"
type input "OH"
type input "43214"
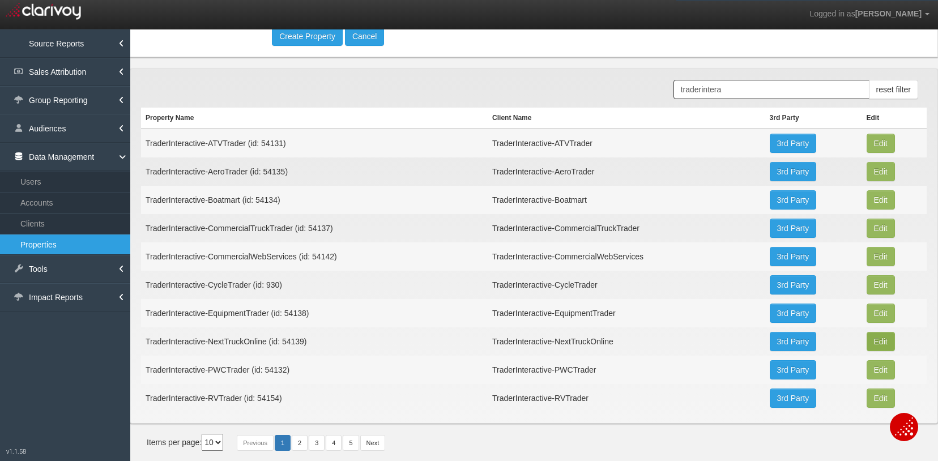
type input "40.0255077"
type input "-82.99965879999999"
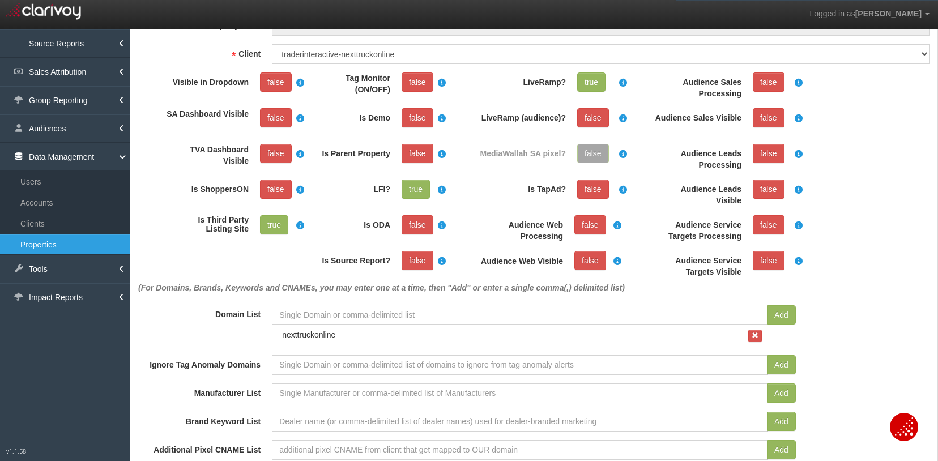
scroll to position [0, 0]
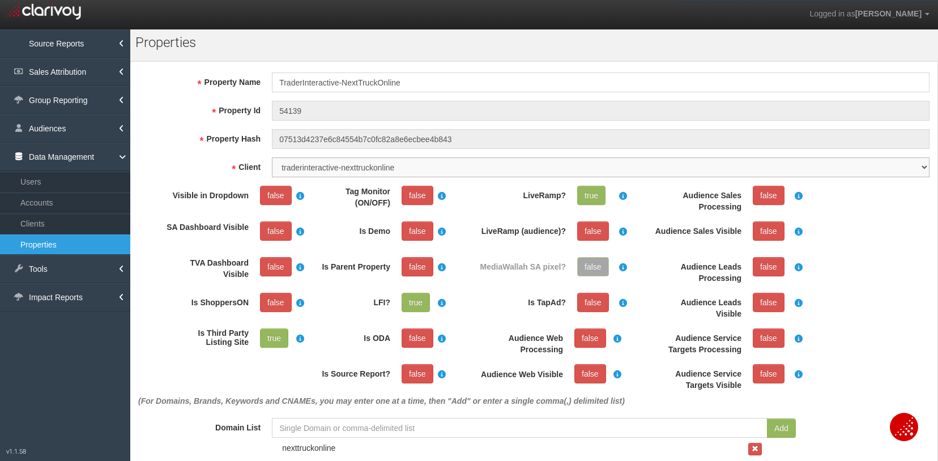
click at [281, 167] on select "1stgear 212motors 24autogroup 401group 405motors 44automart 503autos a-b aaaohi…" at bounding box center [601, 167] width 658 height 20
click at [281, 168] on select "1stgear 212motors 24autogroup 401group 405motors 44automart 503autos a-b aaaohi…" at bounding box center [601, 167] width 658 height 20
click at [170, 161] on label "Client" at bounding box center [200, 164] width 134 height 15
click at [272, 161] on select "1stgear 212motors 24autogroup 401group 405motors 44automart 503autos a-b aaaohi…" at bounding box center [601, 167] width 658 height 20
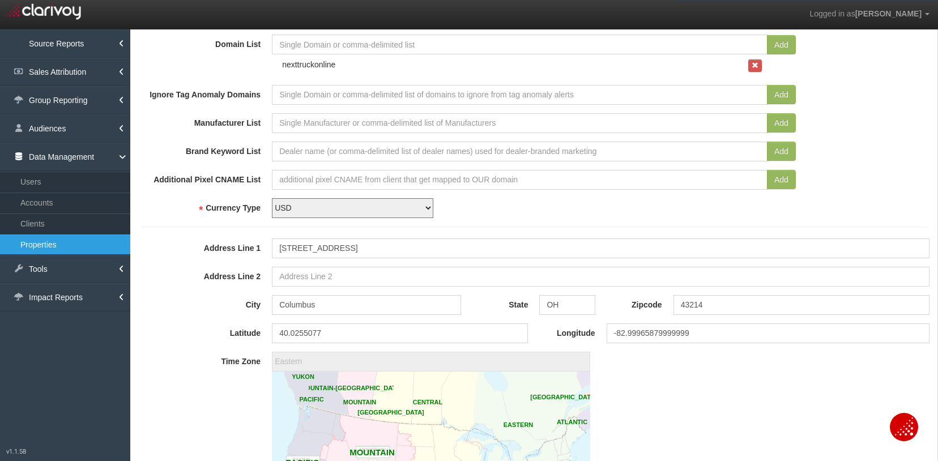
scroll to position [396, 0]
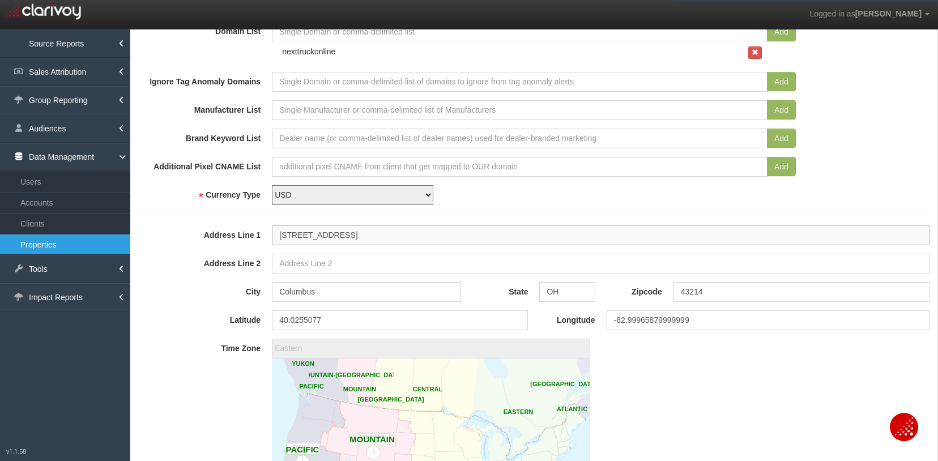
click at [395, 239] on input "[STREET_ADDRESS]" at bounding box center [601, 235] width 658 height 20
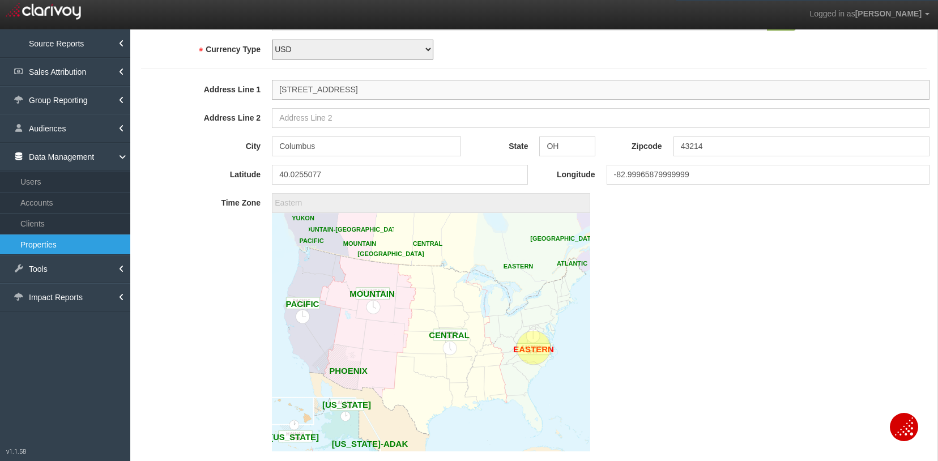
scroll to position [850, 0]
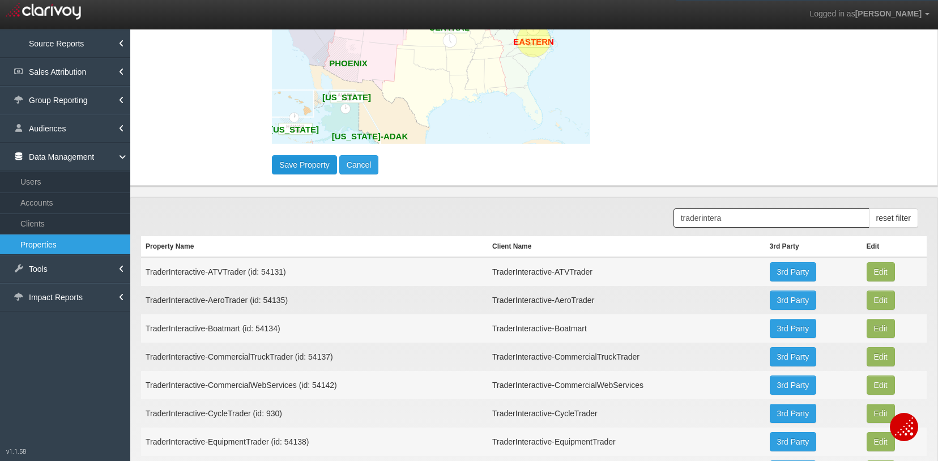
type input "[STREET_ADDRESS]"
click at [301, 157] on button "Save Property" at bounding box center [304, 164] width 65 height 19
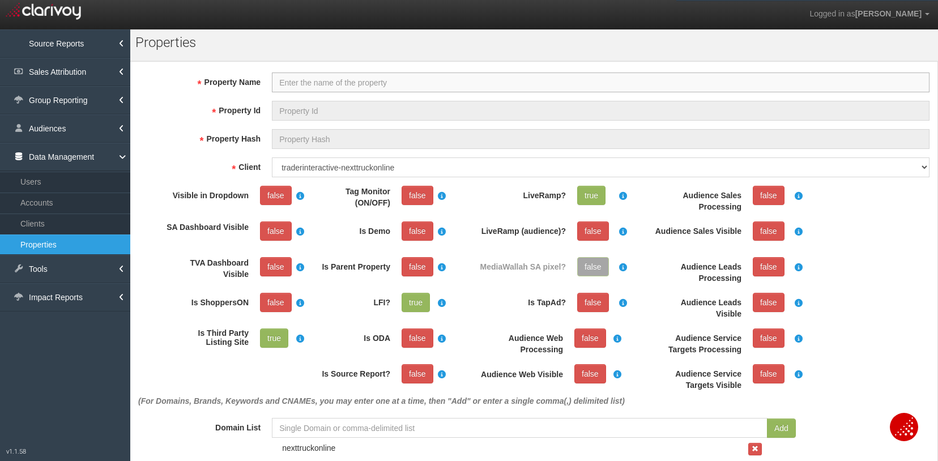
select select "?"
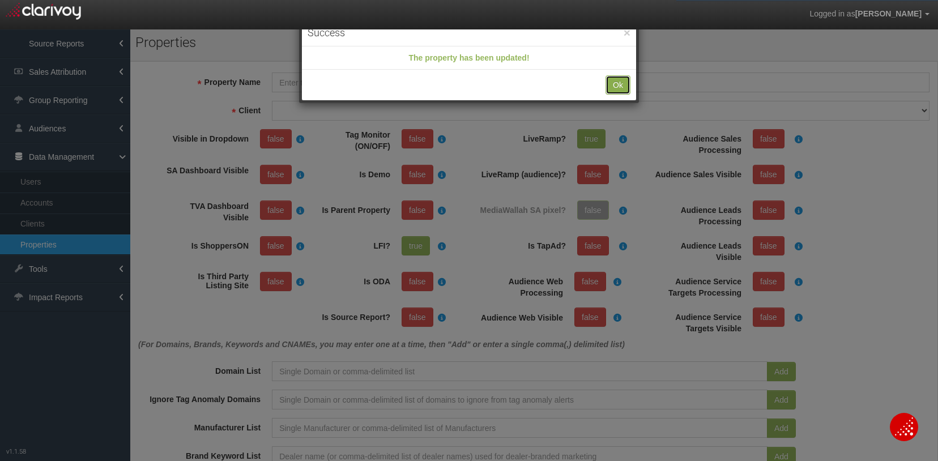
click at [619, 81] on button "Ok" at bounding box center [617, 84] width 25 height 19
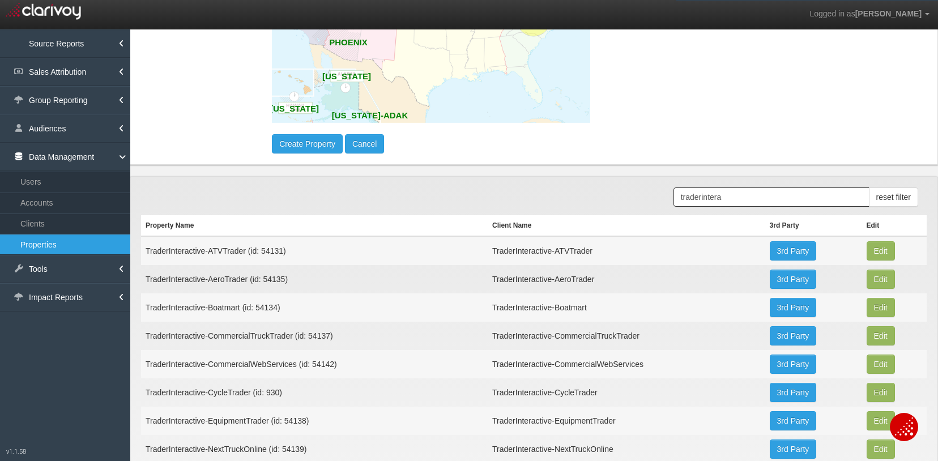
scroll to position [793, 0]
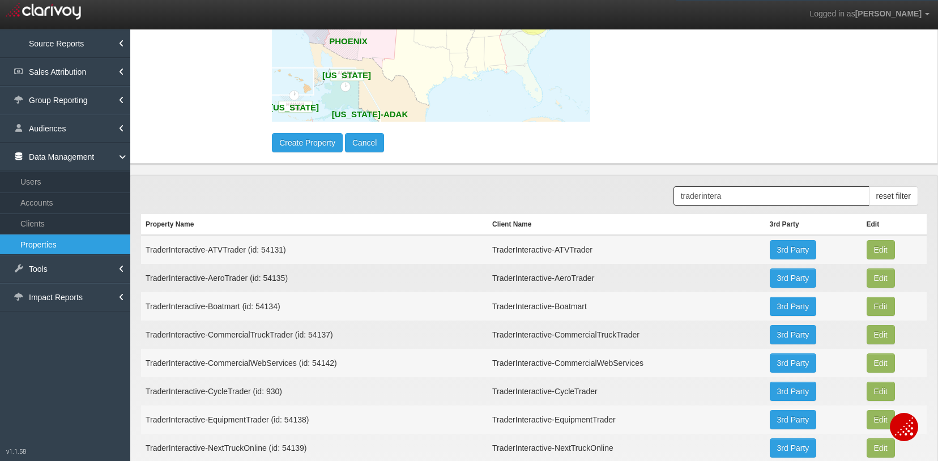
drag, startPoint x: 241, startPoint y: 468, endPoint x: 561, endPoint y: 172, distance: 436.1
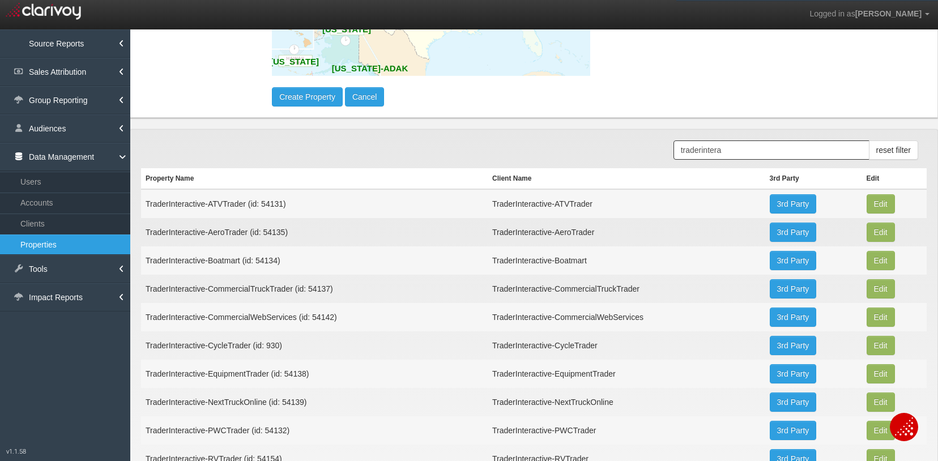
scroll to position [899, 0]
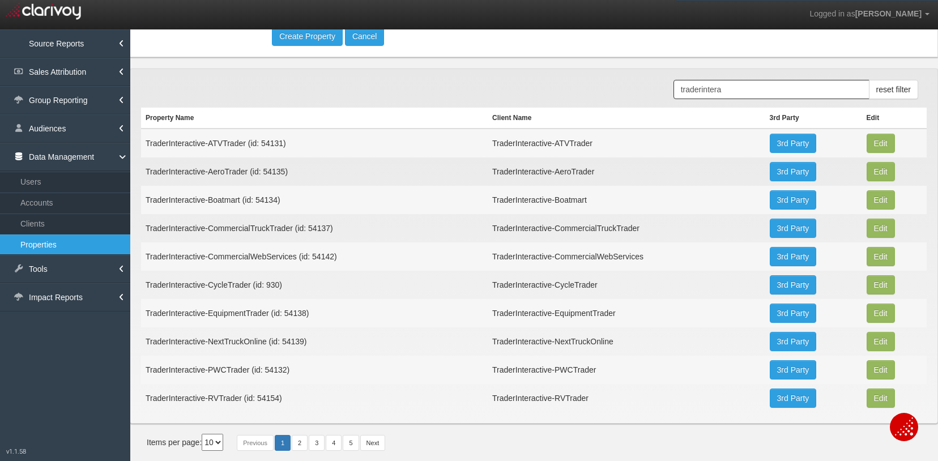
click at [265, 374] on td "TraderInteractive-PWCTrader (id: 54132)" at bounding box center [314, 370] width 347 height 28
click at [879, 153] on button "Edit" at bounding box center [881, 143] width 28 height 19
type input "TraderInteractive-PWCTrader"
type input "54132"
type input "a79bfea38cf69069324418740cfc37d23b014f1f"
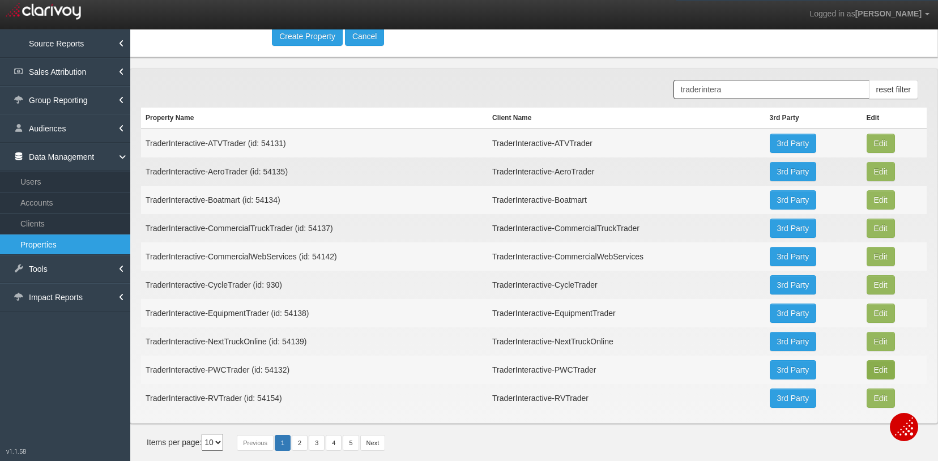
select select "6813e1bfe3a1e7e28044230c"
select select "string:USD"
type input "[STREET_ADDRESS]"
type input "[GEOGRAPHIC_DATA]"
type input "GA"
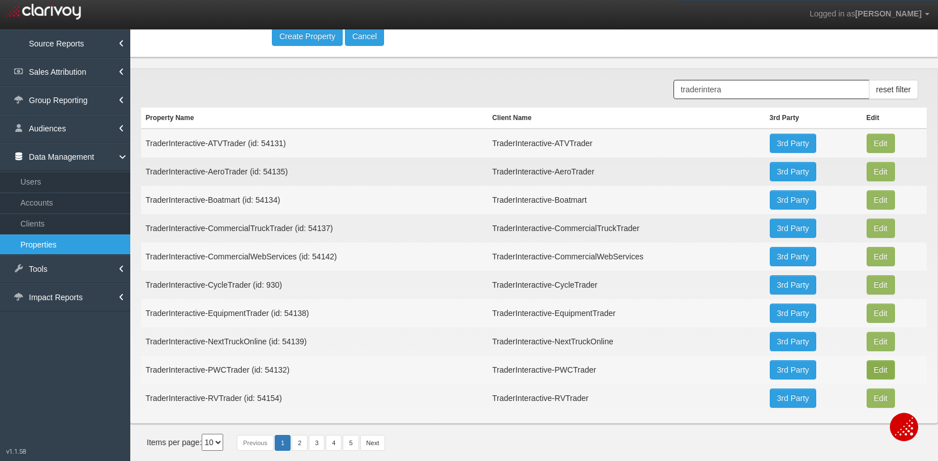
type input "30319"
type input "33.913779"
type input "-84.34260599999999"
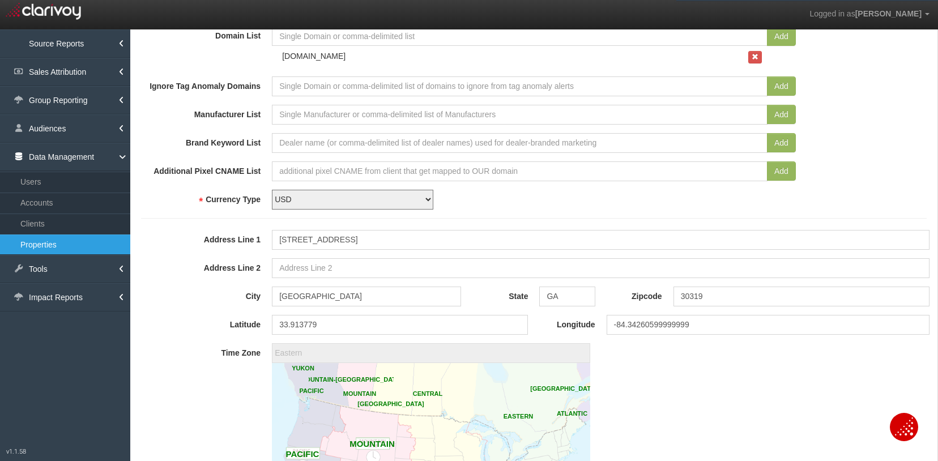
scroll to position [396, 0]
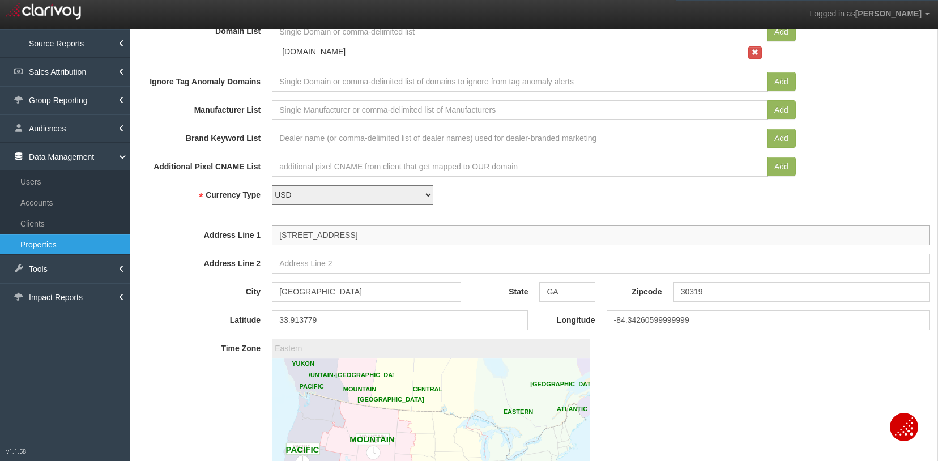
click at [359, 233] on input "[STREET_ADDRESS]" at bounding box center [601, 235] width 658 height 20
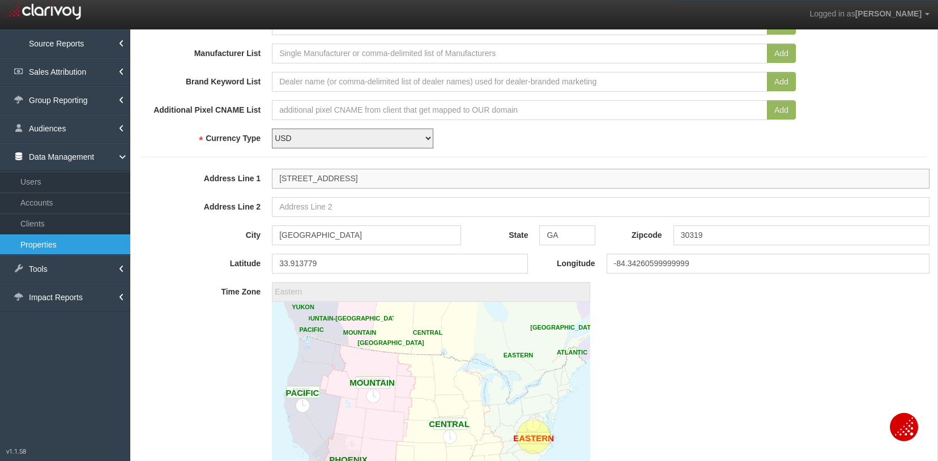
scroll to position [850, 0]
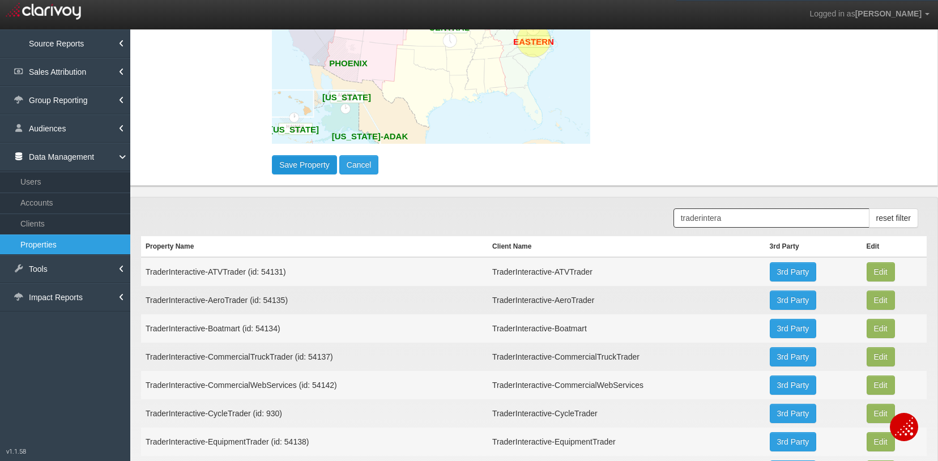
type input "[STREET_ADDRESS]"
click at [300, 167] on button "Save Property" at bounding box center [304, 164] width 65 height 19
type input "33.9138984"
type input "-84.34273449999999"
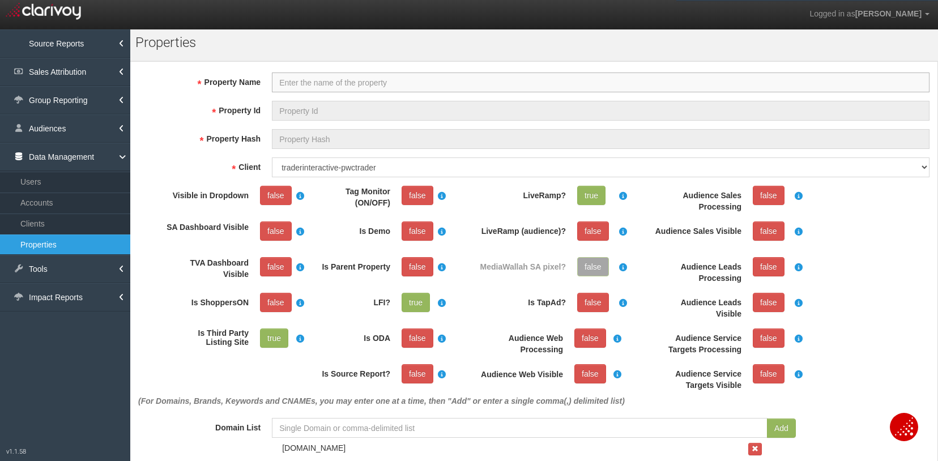
select select "?"
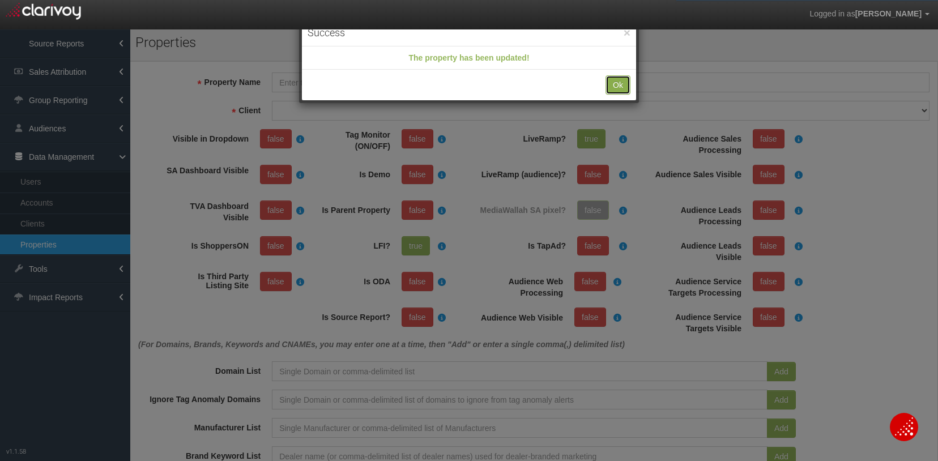
click at [622, 85] on button "Ok" at bounding box center [617, 84] width 25 height 19
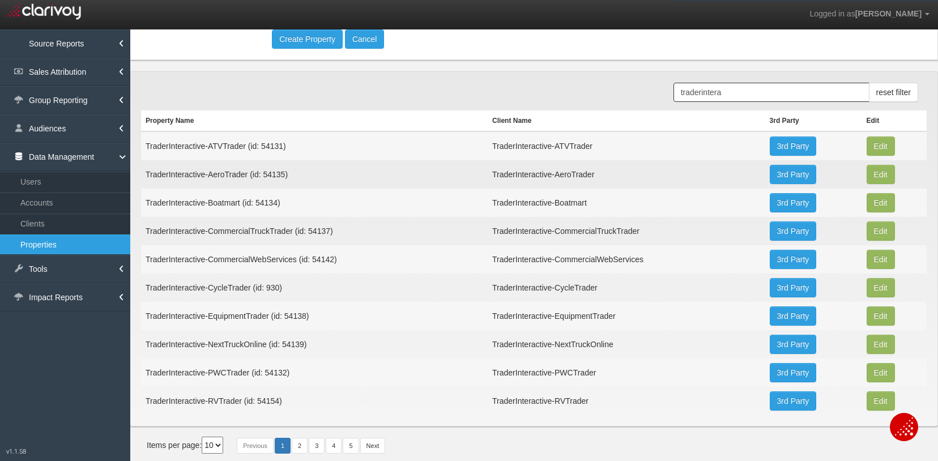
scroll to position [899, 0]
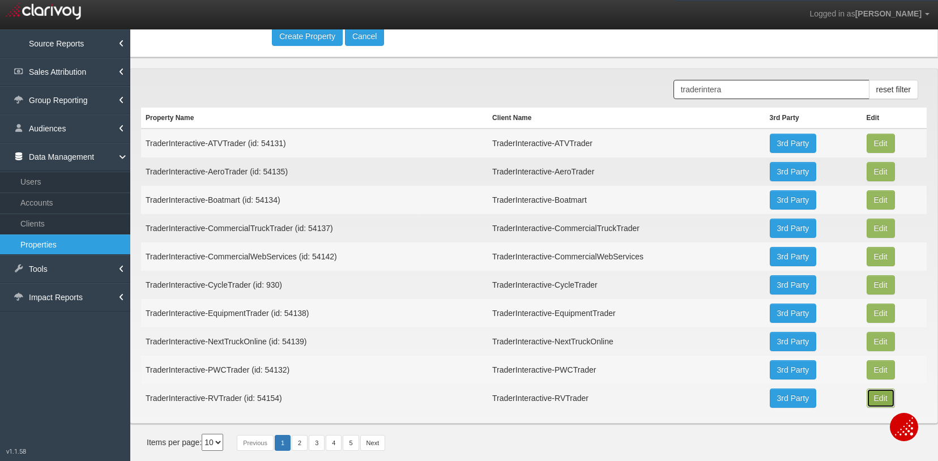
click at [875, 153] on button "Edit" at bounding box center [881, 143] width 28 height 19
type input "TraderInteractive-RVTrader"
type input "54154"
type input "d63ebabe676019dab2308a7c3cc38ba3cf8be5d6"
select select "68192e1fe3a1e7721a44336e"
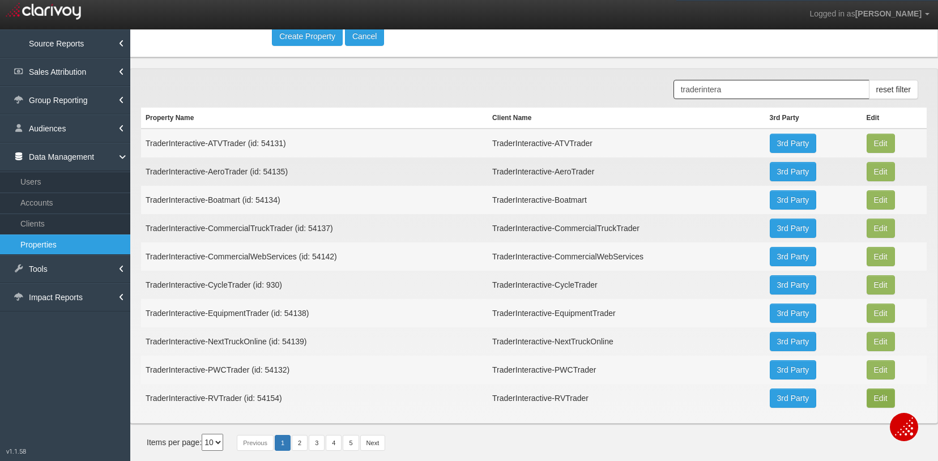
select select "string:USD"
type input "[STREET_ADDRESS]"
type input "[GEOGRAPHIC_DATA]"
type input "GA"
type input "30319"
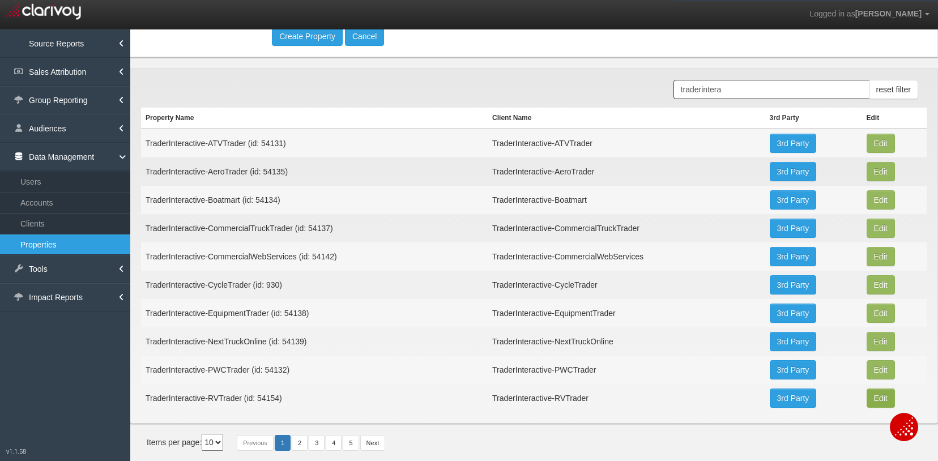
type input "33.913779"
type input "-84.34260599999999"
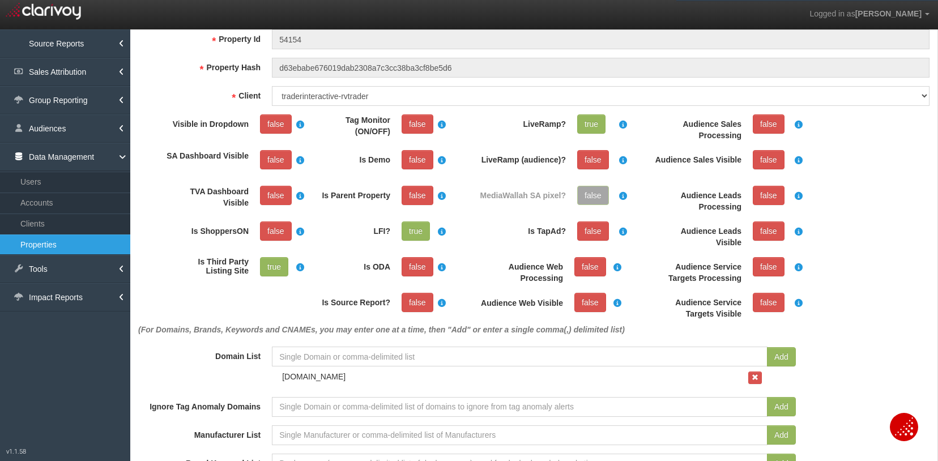
scroll to position [340, 0]
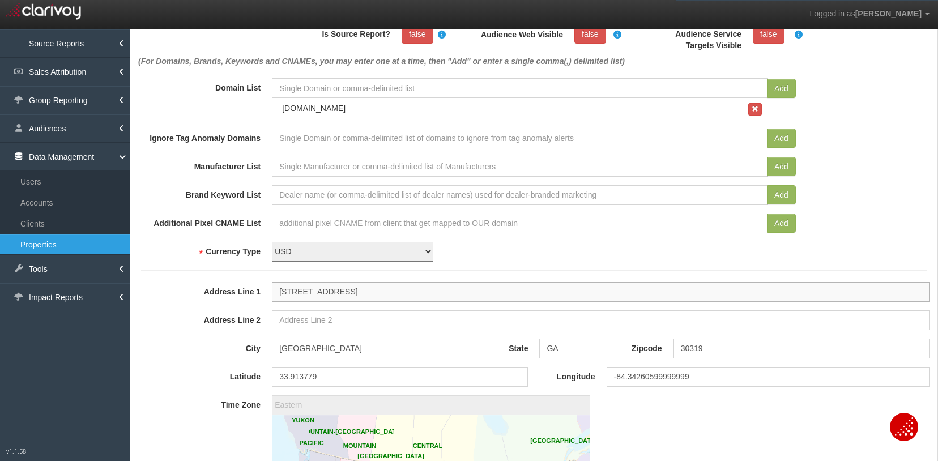
click at [374, 291] on input "[STREET_ADDRESS]" at bounding box center [601, 292] width 658 height 20
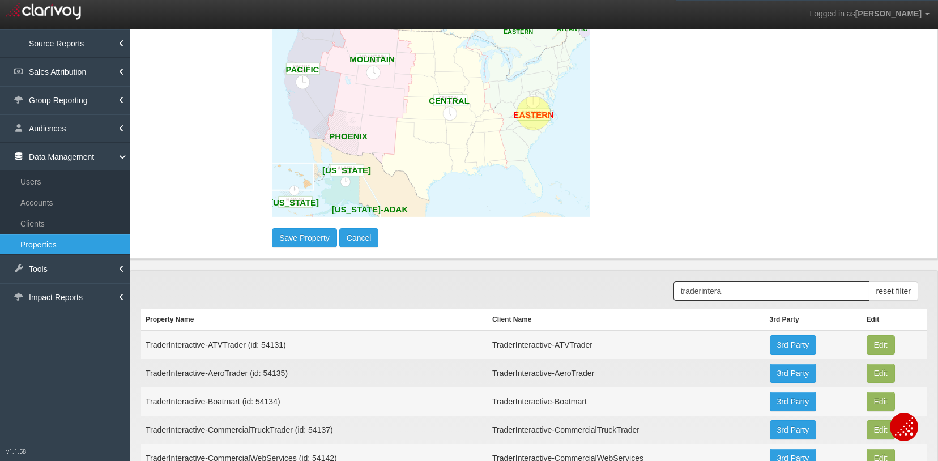
scroll to position [793, 0]
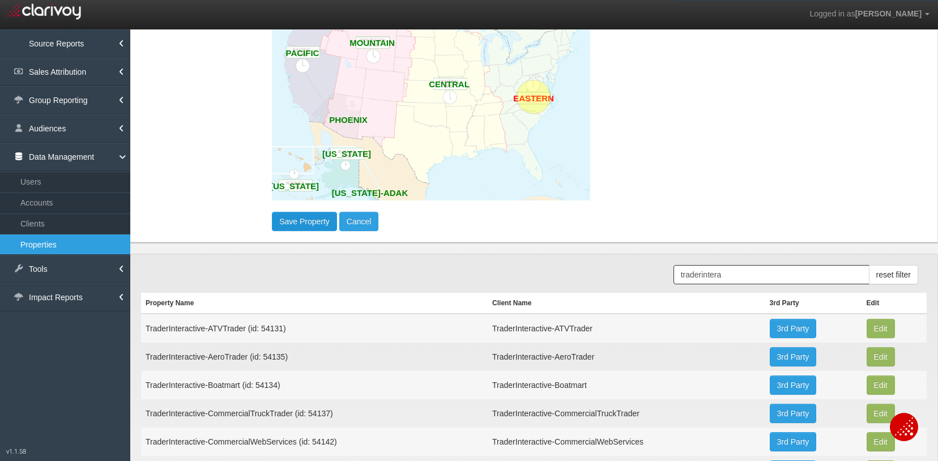
type input "[STREET_ADDRESS]"
click at [311, 215] on button "Save Property" at bounding box center [304, 221] width 65 height 19
type input "33.9138984"
type input "-84.34273449999999"
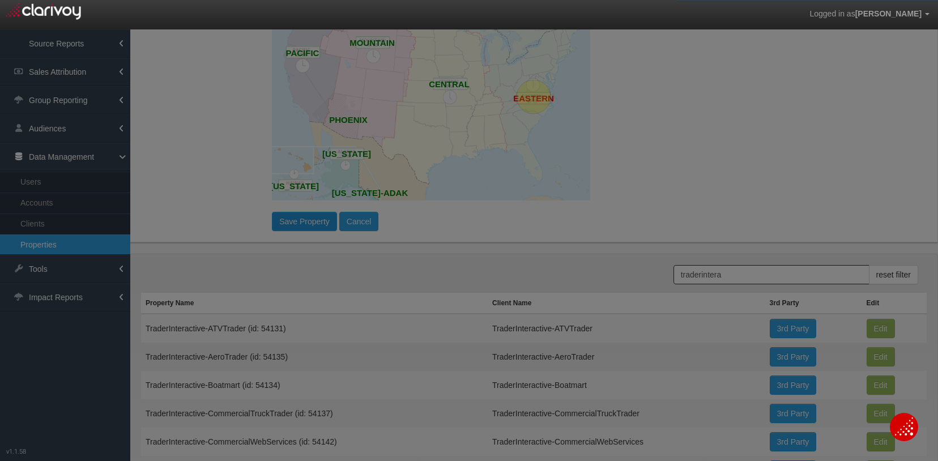
scroll to position [0, 0]
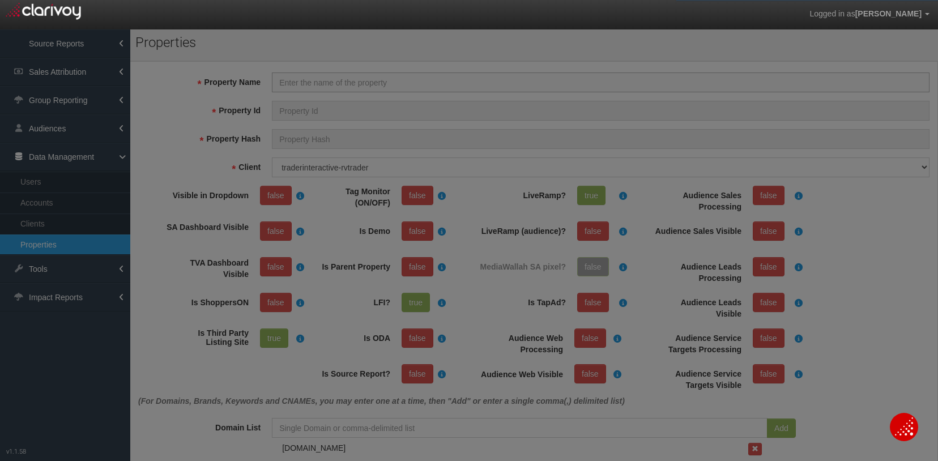
select select "?"
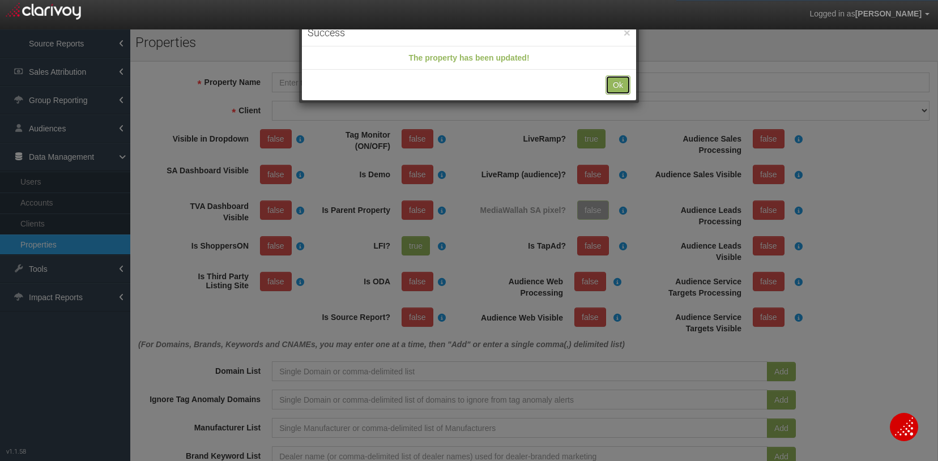
click at [616, 88] on button "Ok" at bounding box center [617, 84] width 25 height 19
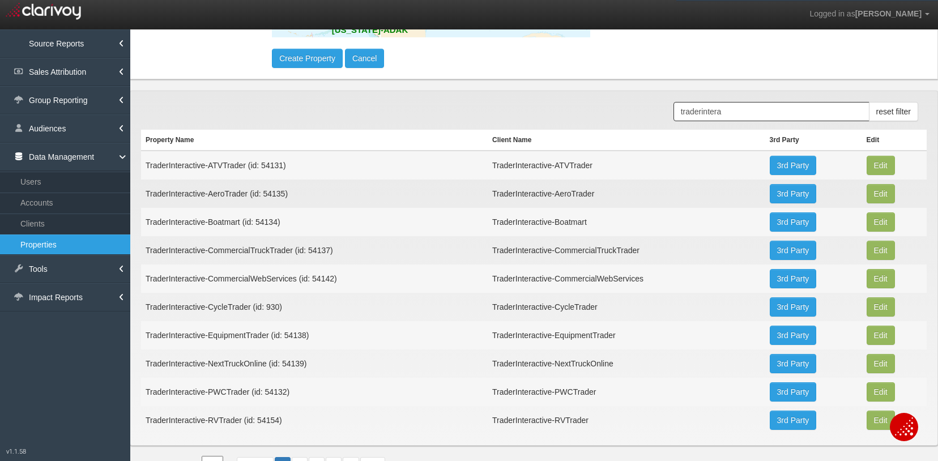
scroll to position [899, 0]
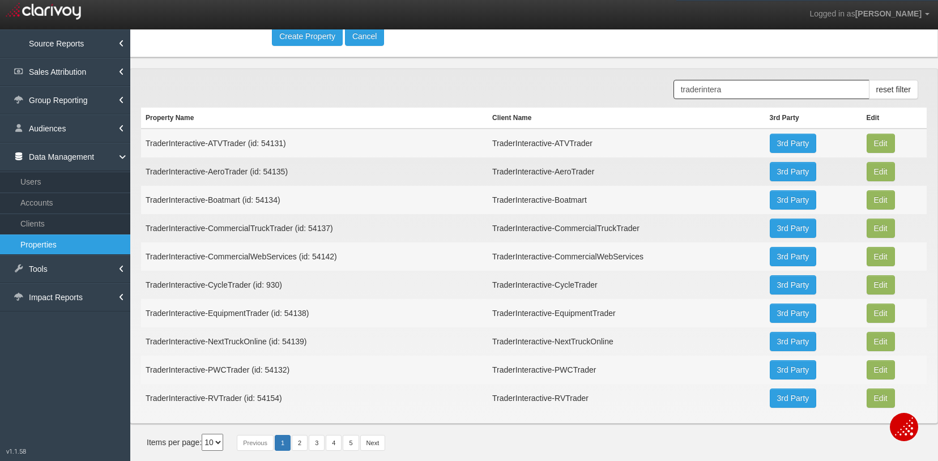
click at [220, 446] on select "10 20 30 40 50" at bounding box center [213, 442] width 22 height 17
select select "20"
click at [204, 451] on select "10 20 30 40 50" at bounding box center [213, 442] width 22 height 17
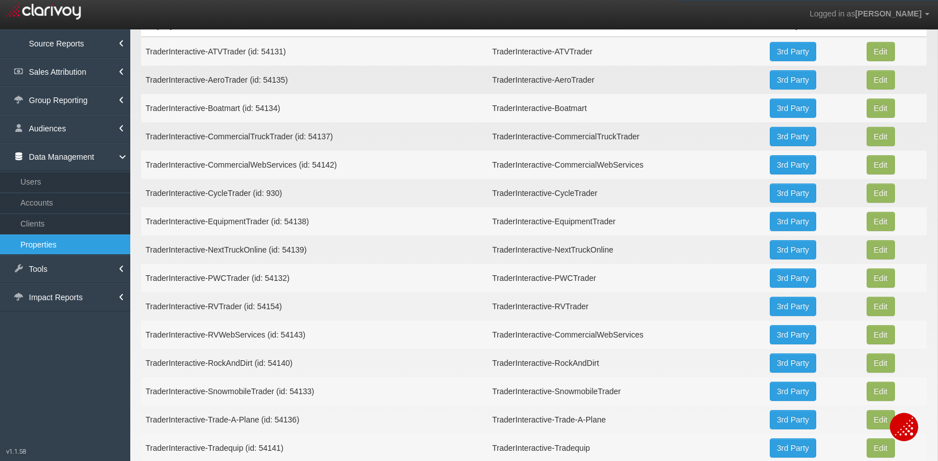
scroll to position [1041, 0]
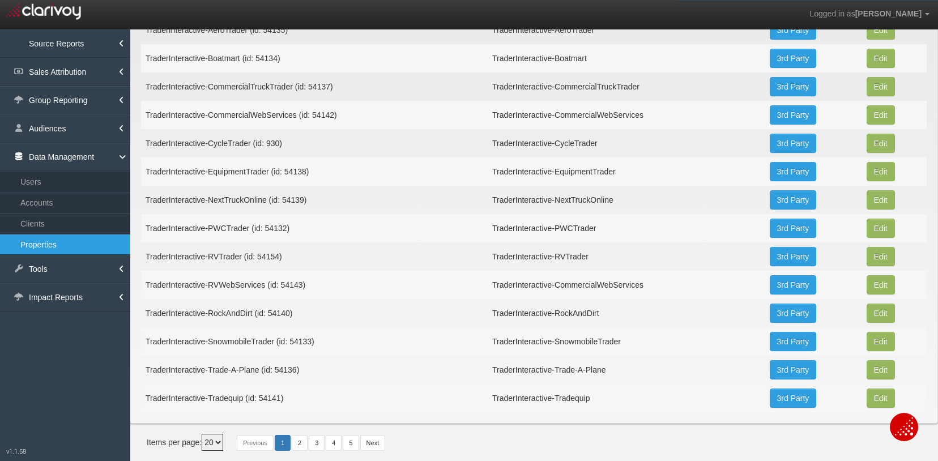
click at [263, 314] on td "TraderInteractive-RockAndDirt (id: 54140)" at bounding box center [314, 313] width 347 height 28
click at [868, 11] on button "Edit" at bounding box center [881, 1] width 28 height 19
type input "TraderInteractive-RockAndDirt"
type input "54140"
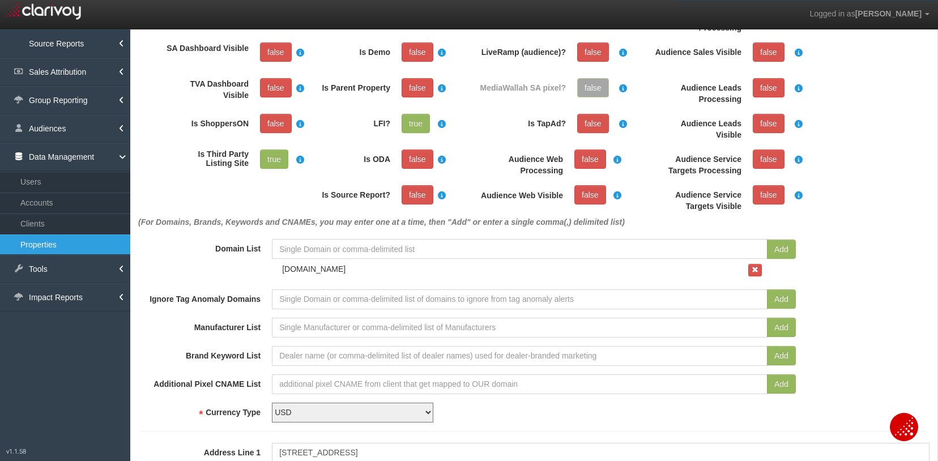
scroll to position [396, 0]
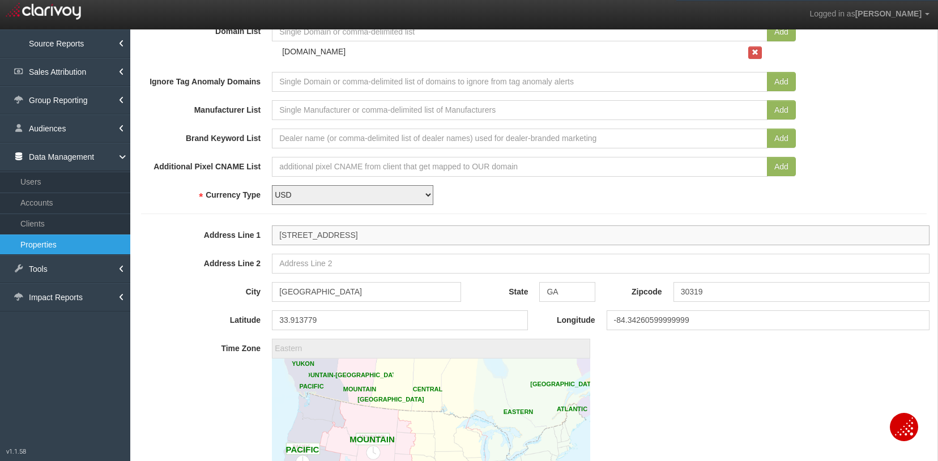
click at [366, 227] on input "[STREET_ADDRESS]" at bounding box center [601, 235] width 658 height 20
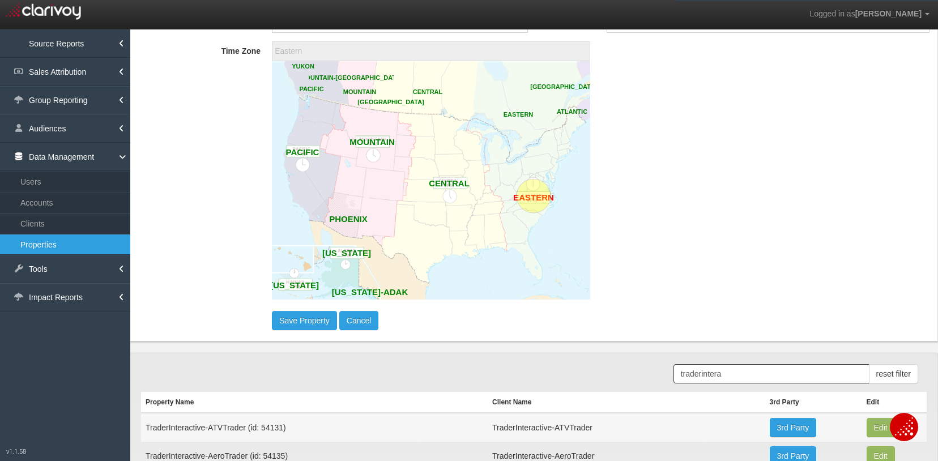
scroll to position [793, 0]
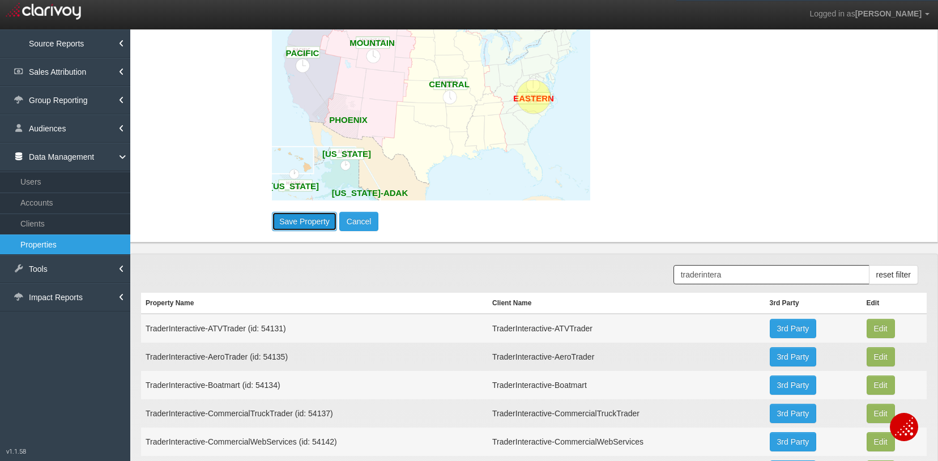
click at [309, 224] on button "Save Property" at bounding box center [304, 221] width 65 height 19
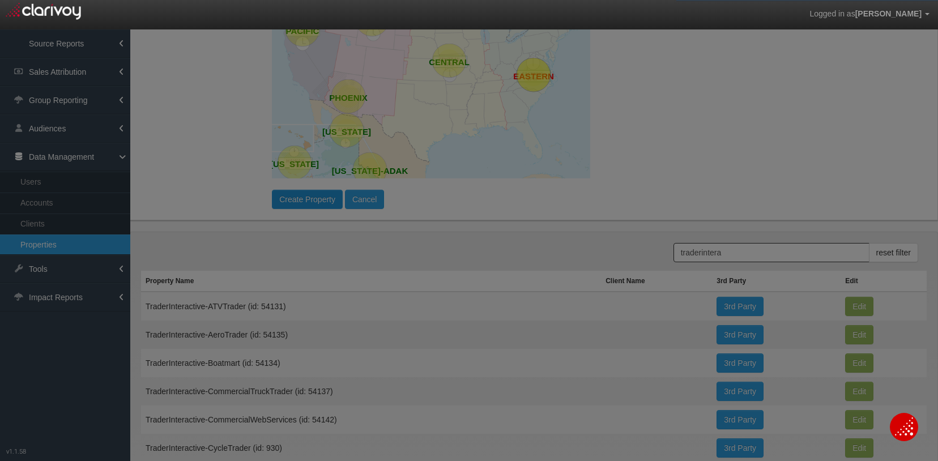
scroll to position [0, 0]
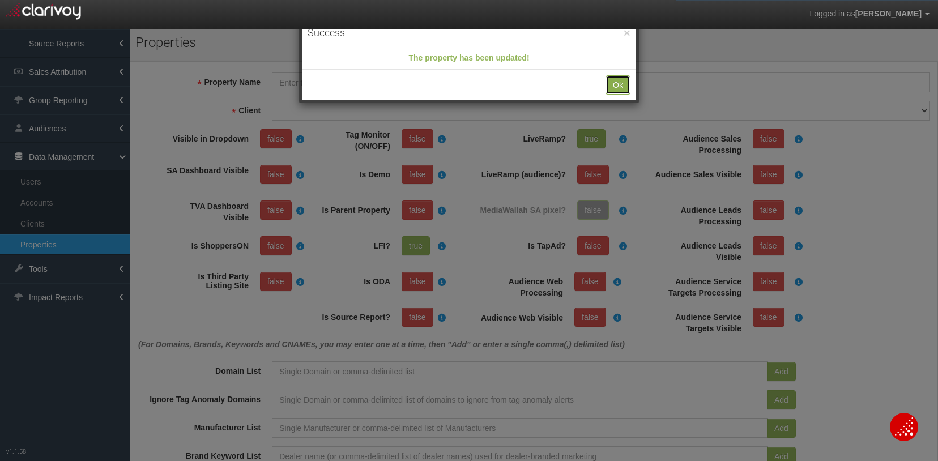
click at [618, 85] on button "Ok" at bounding box center [617, 84] width 25 height 19
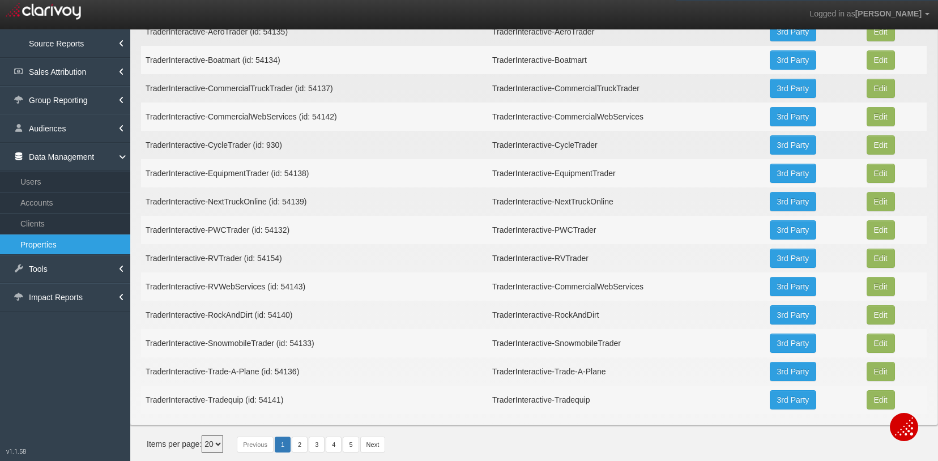
scroll to position [1041, 0]
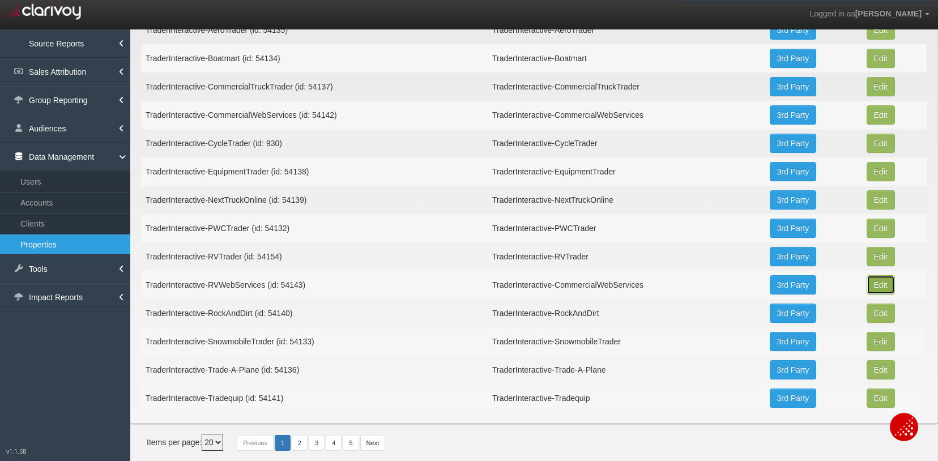
click at [873, 11] on button "Edit" at bounding box center [881, 1] width 28 height 19
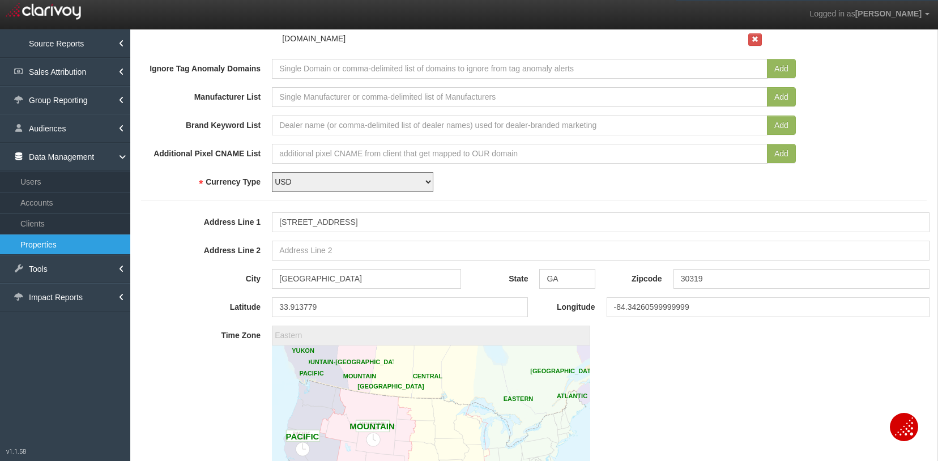
scroll to position [453, 0]
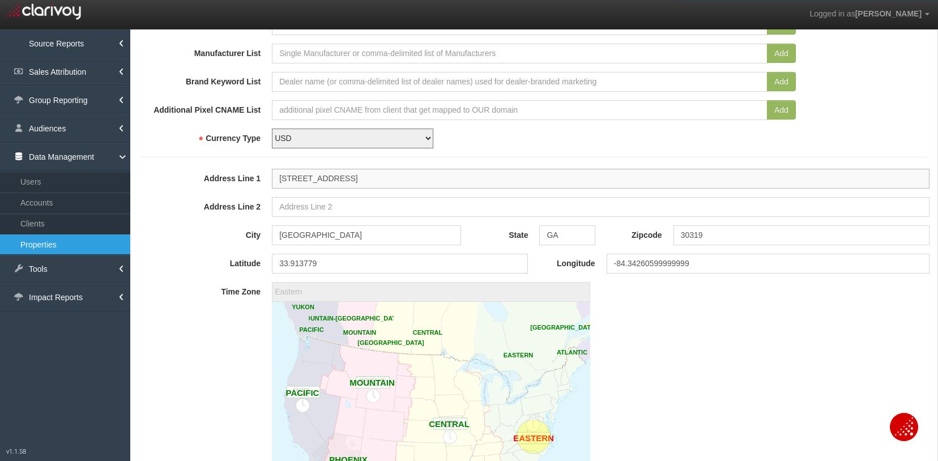
click at [368, 172] on input "[STREET_ADDRESS]" at bounding box center [601, 179] width 658 height 20
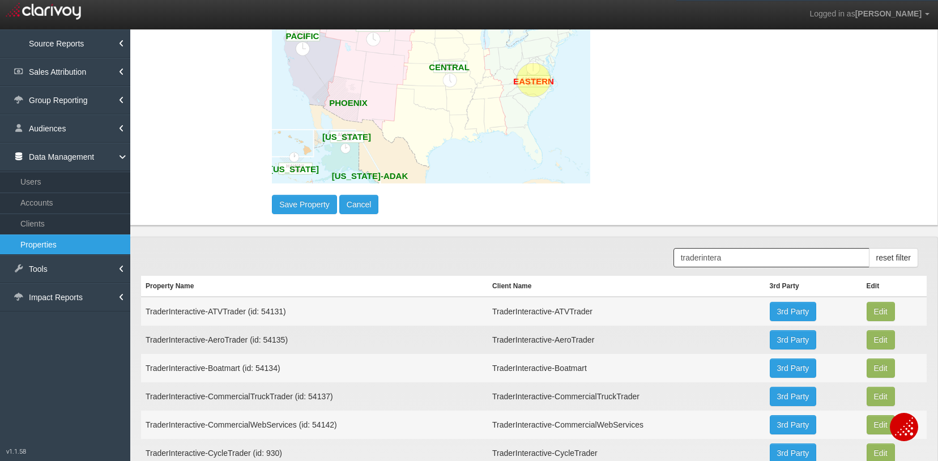
scroll to position [850, 0]
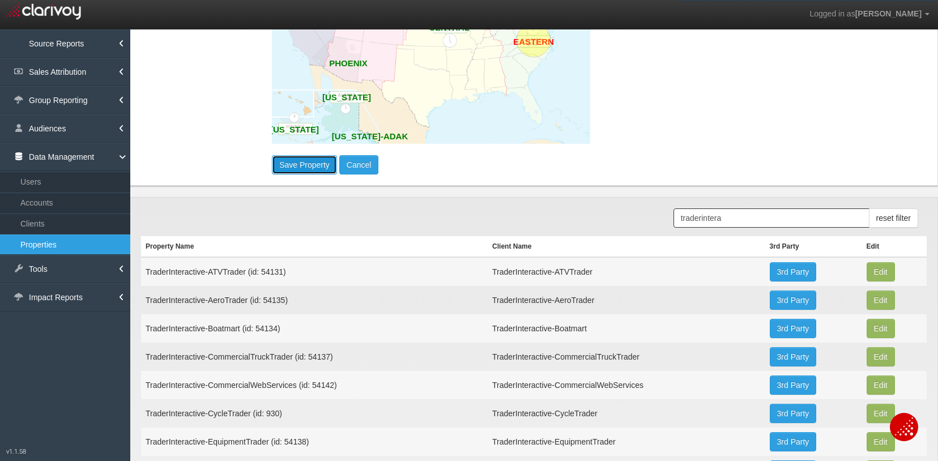
click at [308, 159] on button "Save Property" at bounding box center [304, 164] width 65 height 19
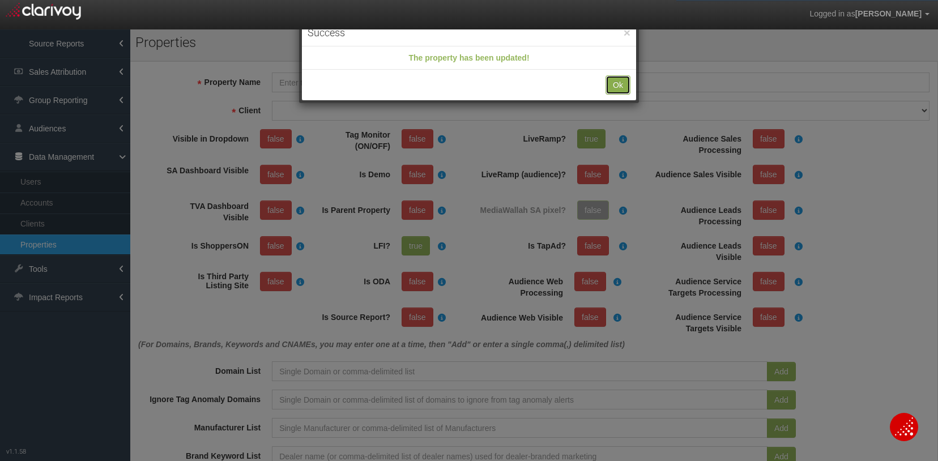
click at [620, 82] on button "Ok" at bounding box center [617, 84] width 25 height 19
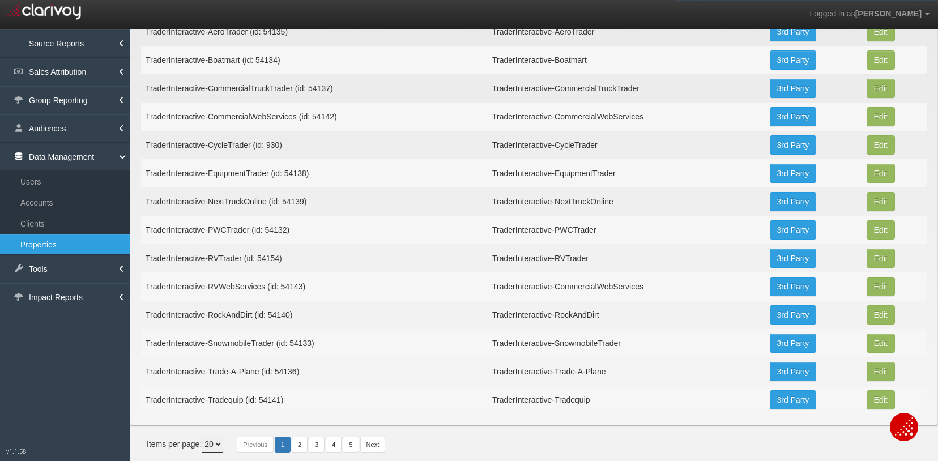
scroll to position [1041, 0]
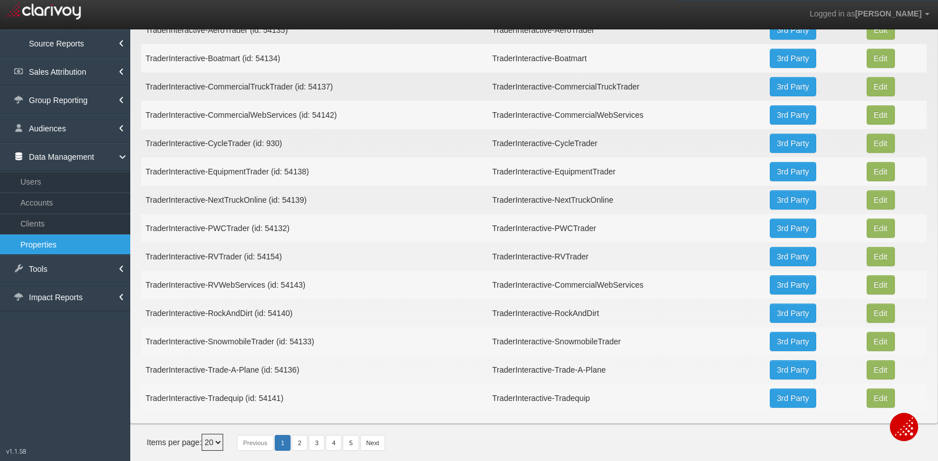
click at [238, 342] on td "TraderInteractive-SnowmobileTrader (id: 54133)" at bounding box center [314, 341] width 347 height 28
click at [875, 11] on button "Edit" at bounding box center [881, 1] width 28 height 19
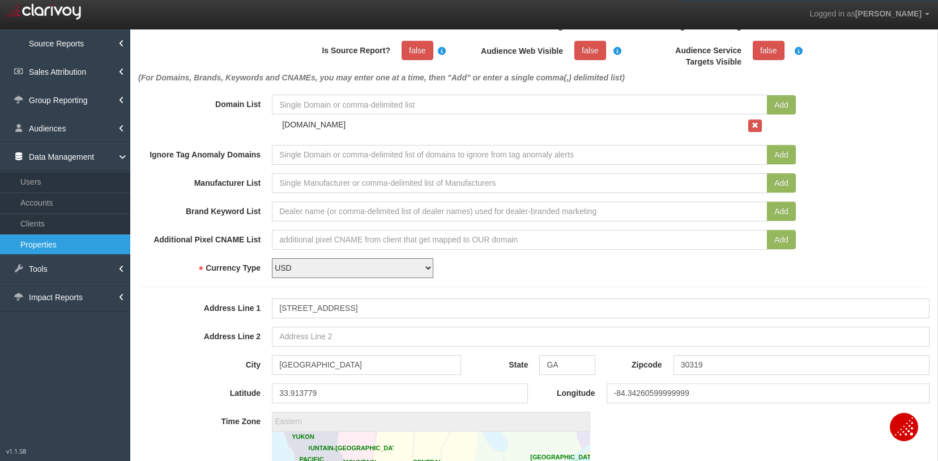
scroll to position [396, 0]
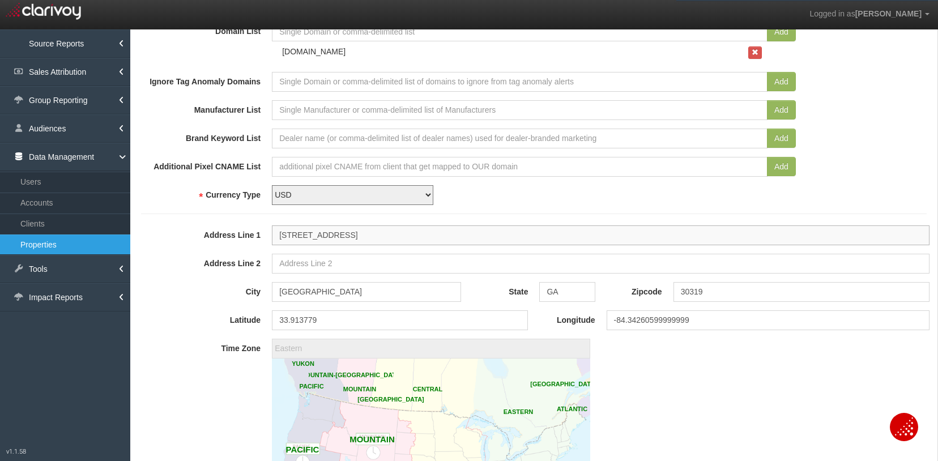
click at [373, 237] on input "[STREET_ADDRESS]" at bounding box center [601, 235] width 658 height 20
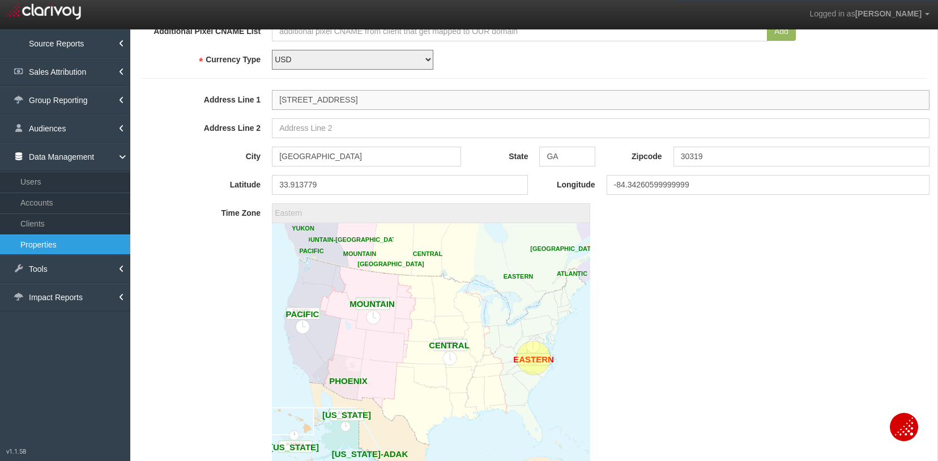
scroll to position [850, 0]
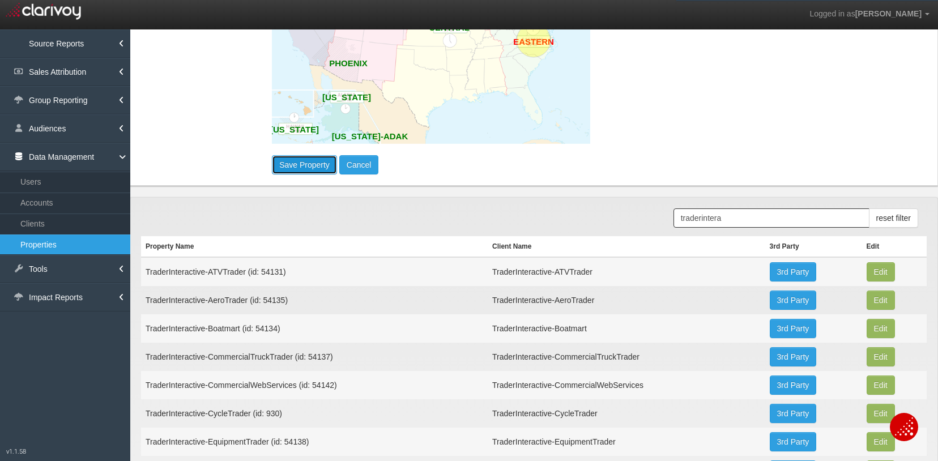
click at [295, 163] on button "Save Property" at bounding box center [304, 164] width 65 height 19
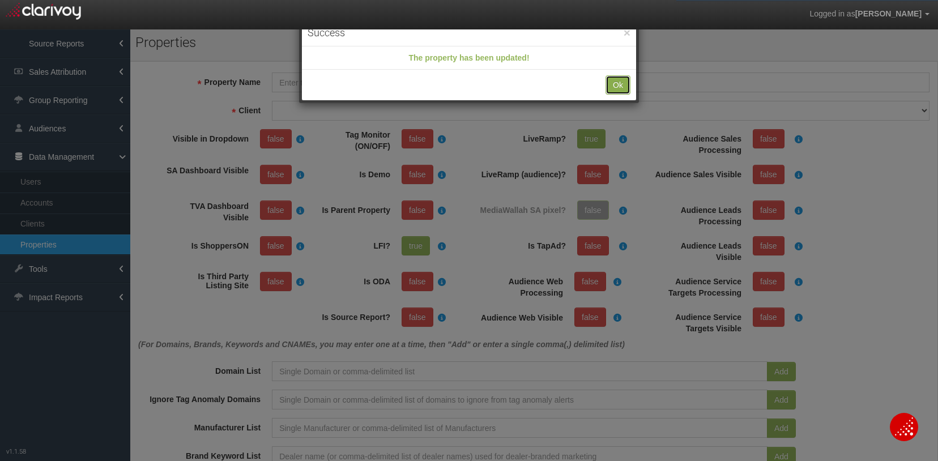
drag, startPoint x: 615, startPoint y: 84, endPoint x: 628, endPoint y: 79, distance: 14.0
click at [619, 81] on button "Ok" at bounding box center [617, 84] width 25 height 19
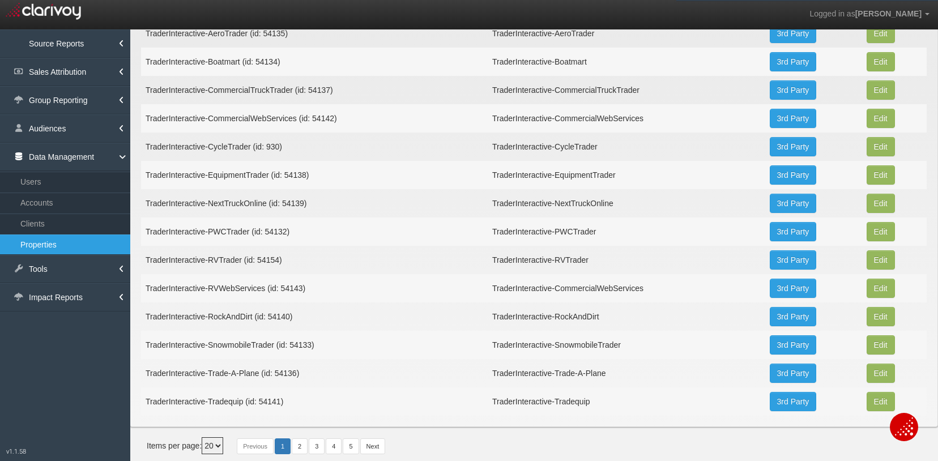
scroll to position [1041, 0]
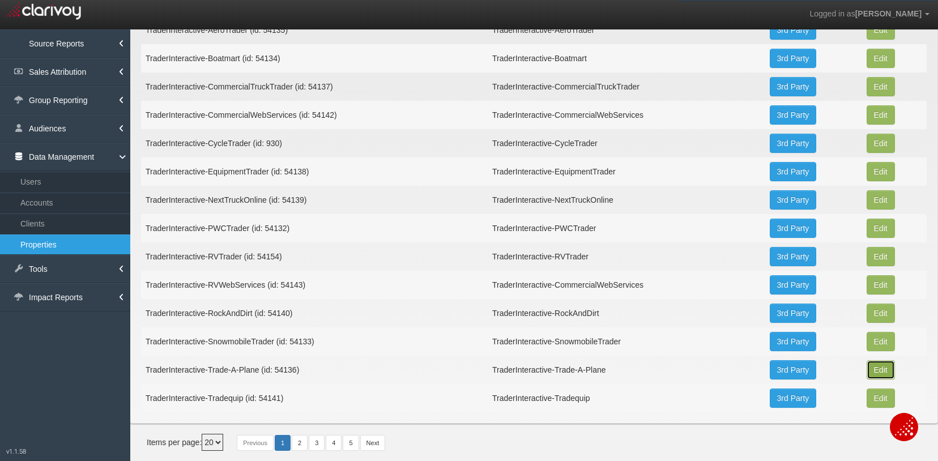
click at [869, 11] on button "Edit" at bounding box center [881, 1] width 28 height 19
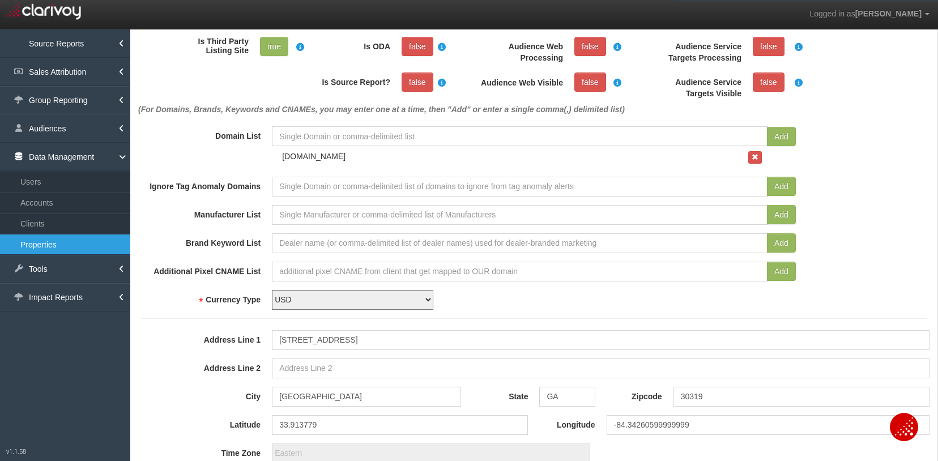
scroll to position [340, 0]
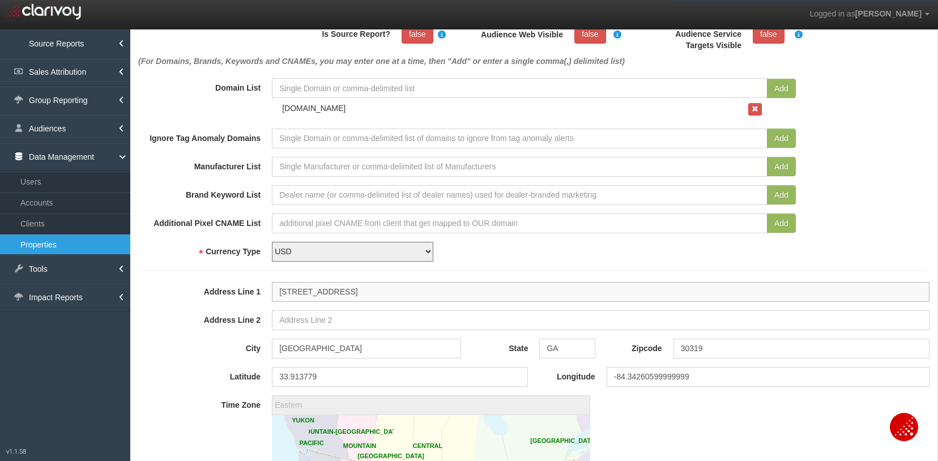
click at [358, 291] on input "[STREET_ADDRESS]" at bounding box center [601, 292] width 658 height 20
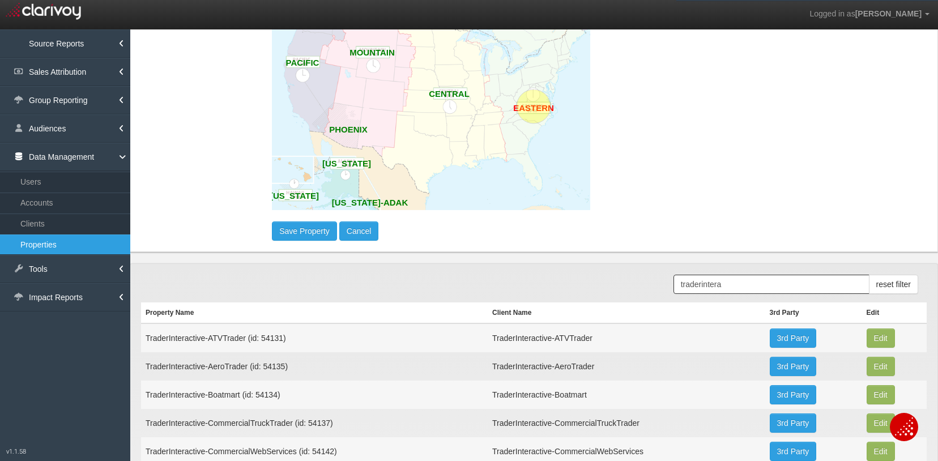
scroll to position [793, 0]
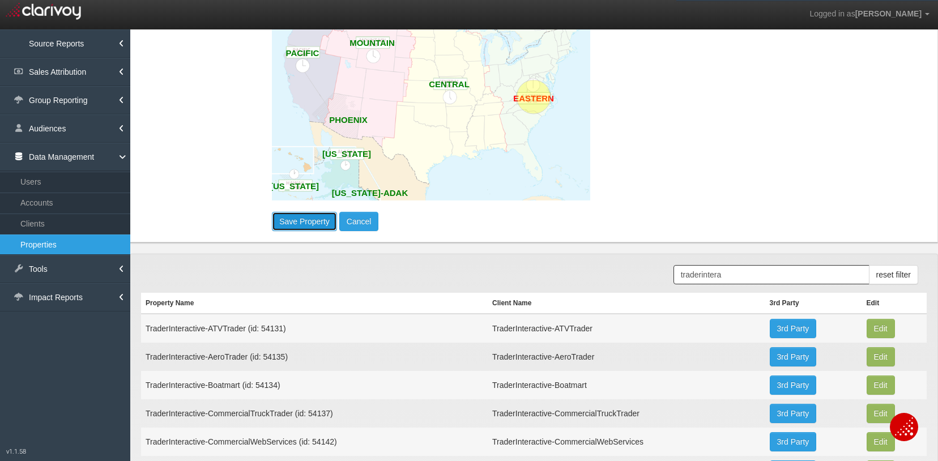
click at [302, 221] on button "Save Property" at bounding box center [304, 221] width 65 height 19
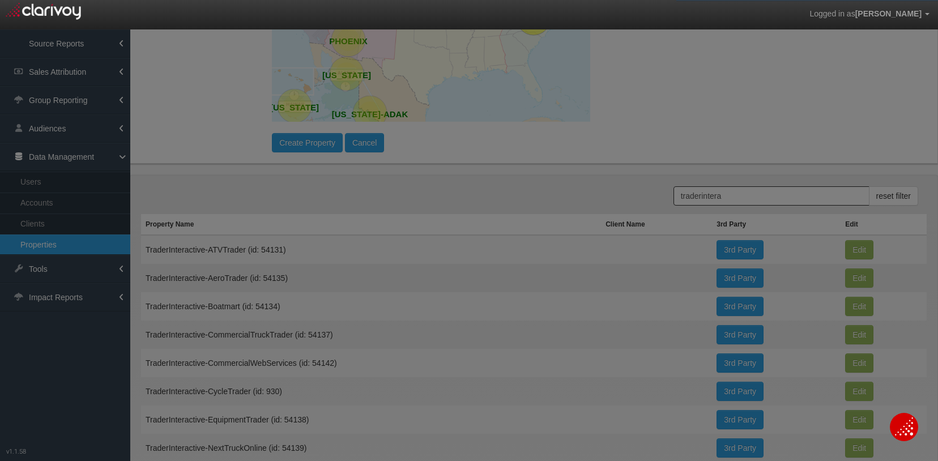
scroll to position [0, 0]
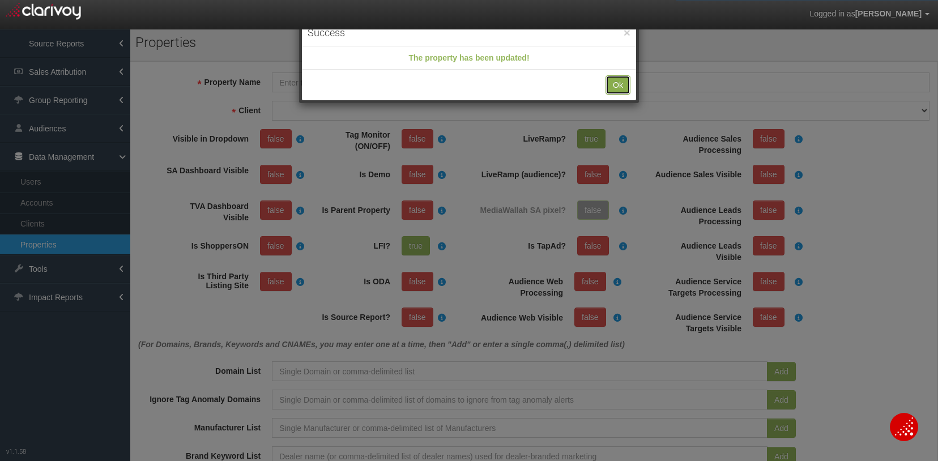
click at [615, 83] on button "Ok" at bounding box center [617, 84] width 25 height 19
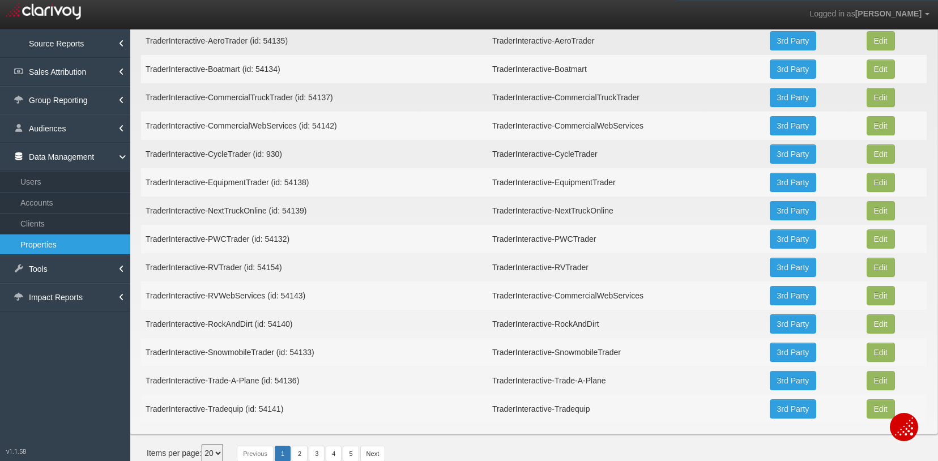
scroll to position [1041, 0]
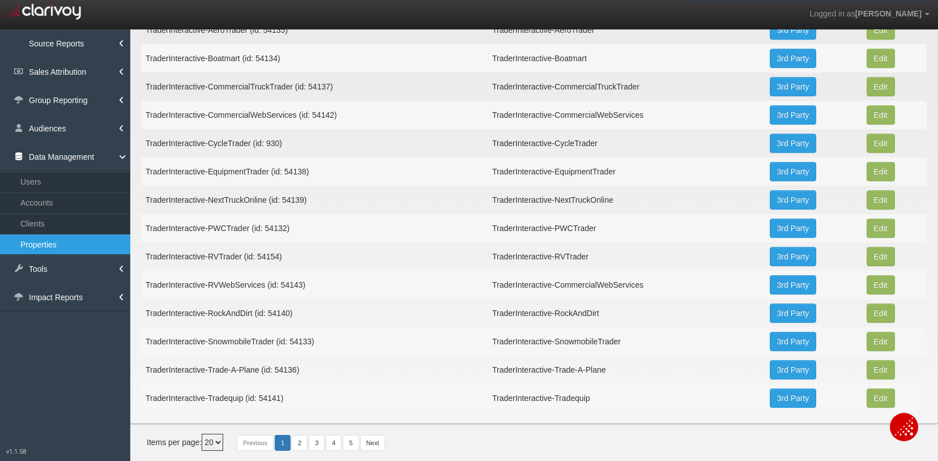
click at [245, 394] on td "TraderInteractive-Tradequip (id: 54141)" at bounding box center [314, 398] width 347 height 28
click at [265, 396] on td "TraderInteractive-Tradequip (id: 54141)" at bounding box center [314, 398] width 347 height 28
click at [872, 11] on button "Edit" at bounding box center [881, 1] width 28 height 19
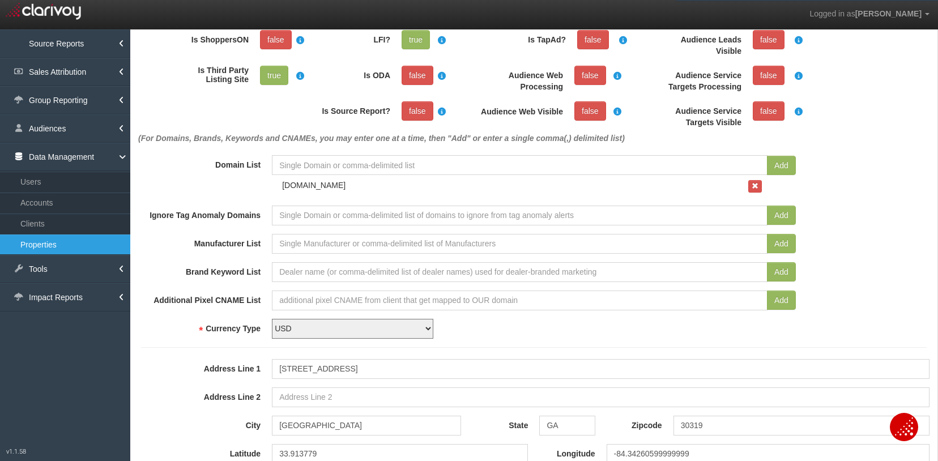
scroll to position [283, 0]
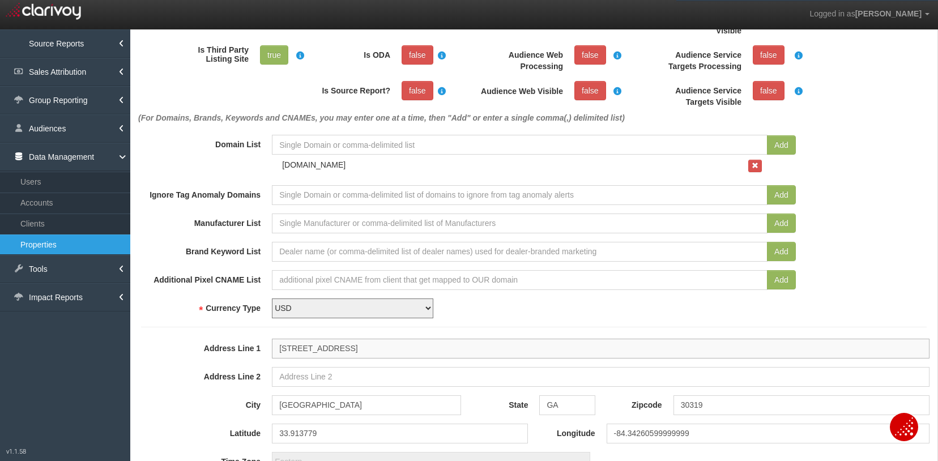
click at [377, 351] on input "[STREET_ADDRESS]" at bounding box center [601, 349] width 658 height 20
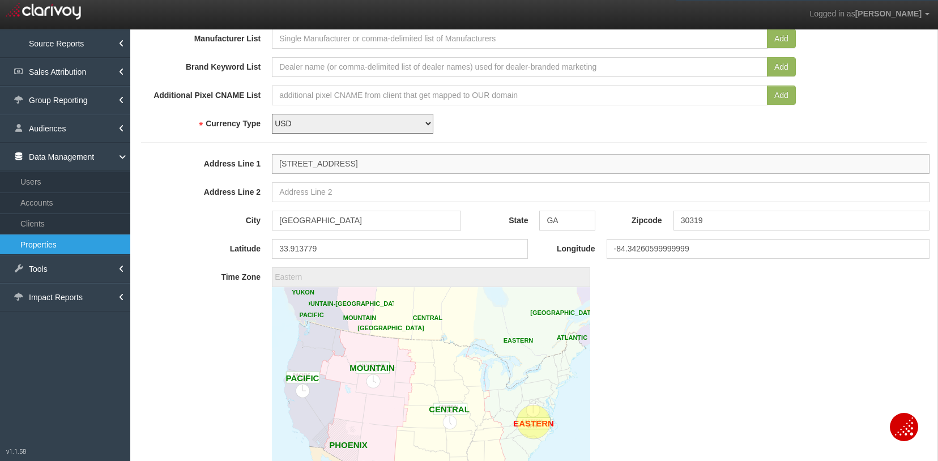
scroll to position [680, 0]
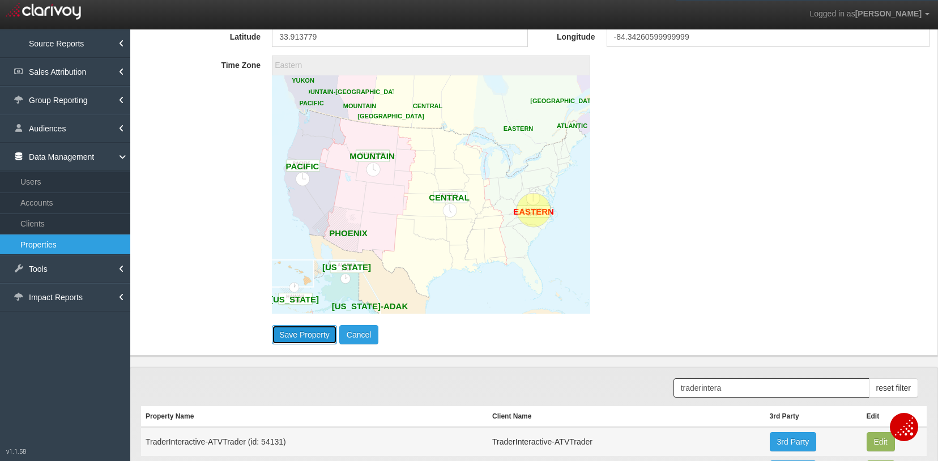
click at [305, 336] on button "Save Property" at bounding box center [304, 334] width 65 height 19
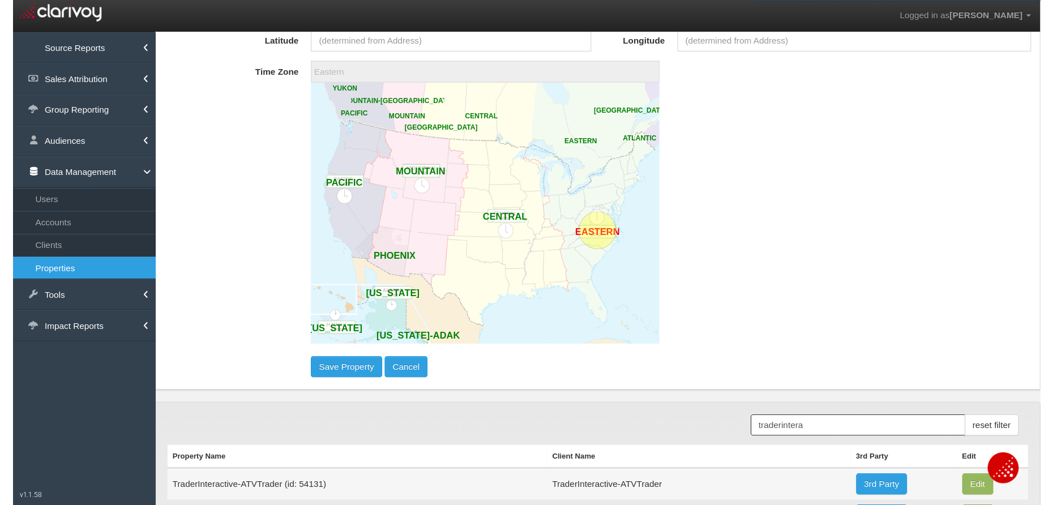
scroll to position [0, 0]
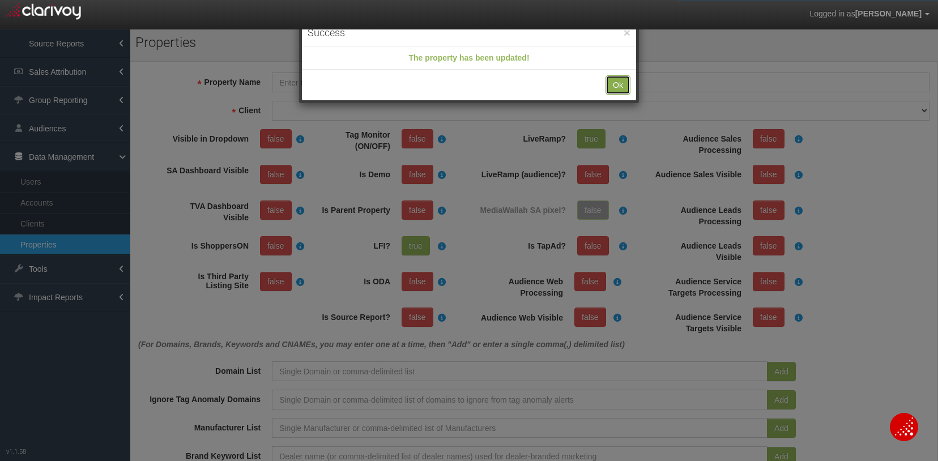
drag, startPoint x: 621, startPoint y: 82, endPoint x: 611, endPoint y: 87, distance: 11.7
click at [620, 82] on button "Ok" at bounding box center [617, 84] width 25 height 19
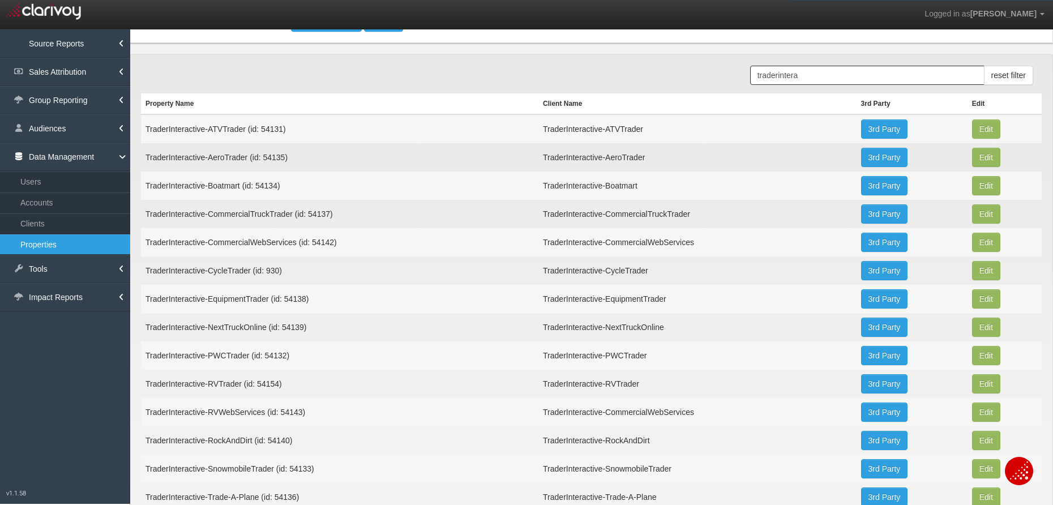
scroll to position [934, 0]
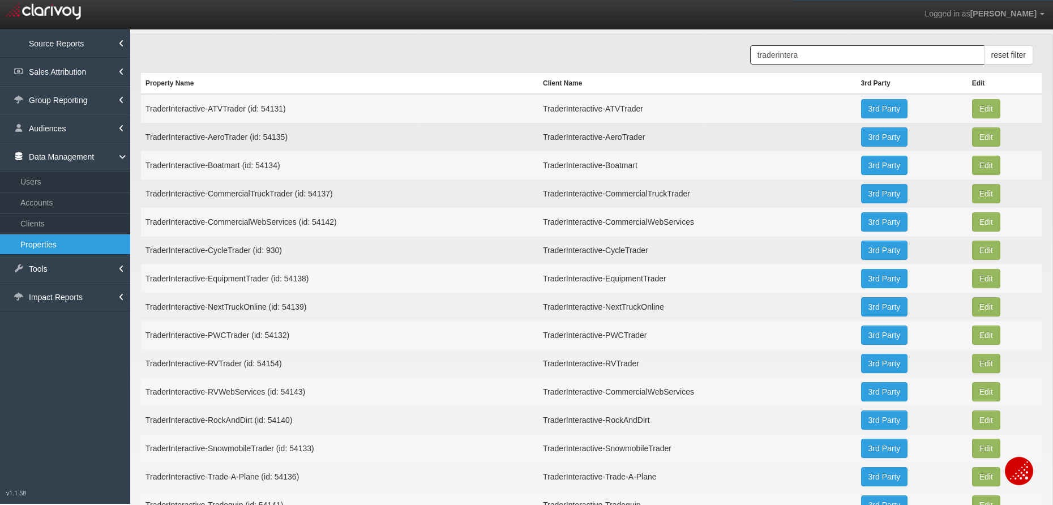
click at [243, 110] on td "TraderInteractive-ATVTrader (id: 54131)" at bounding box center [340, 108] width 398 height 29
click at [269, 111] on td "TraderInteractive-ATVTrader (id: 54131)" at bounding box center [340, 108] width 398 height 29
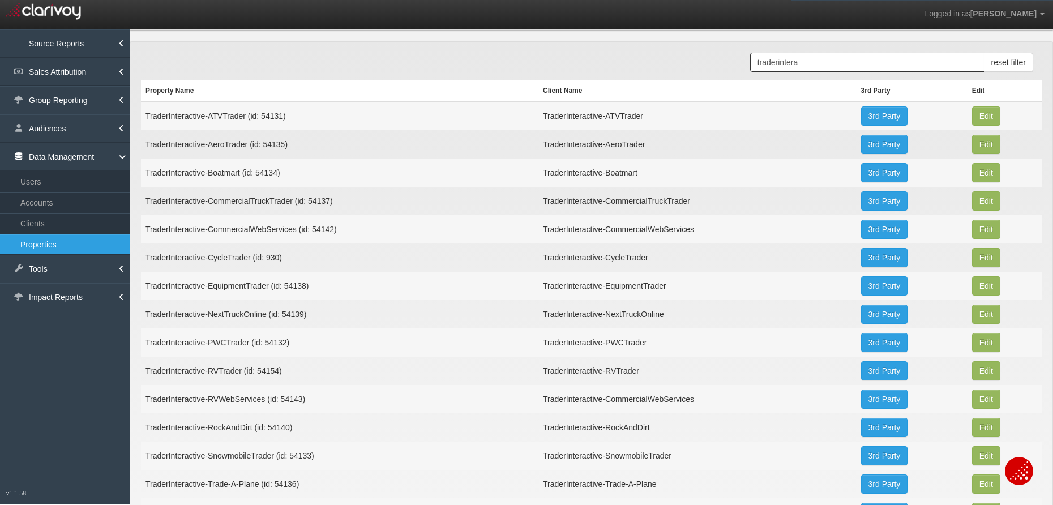
scroll to position [827, 0]
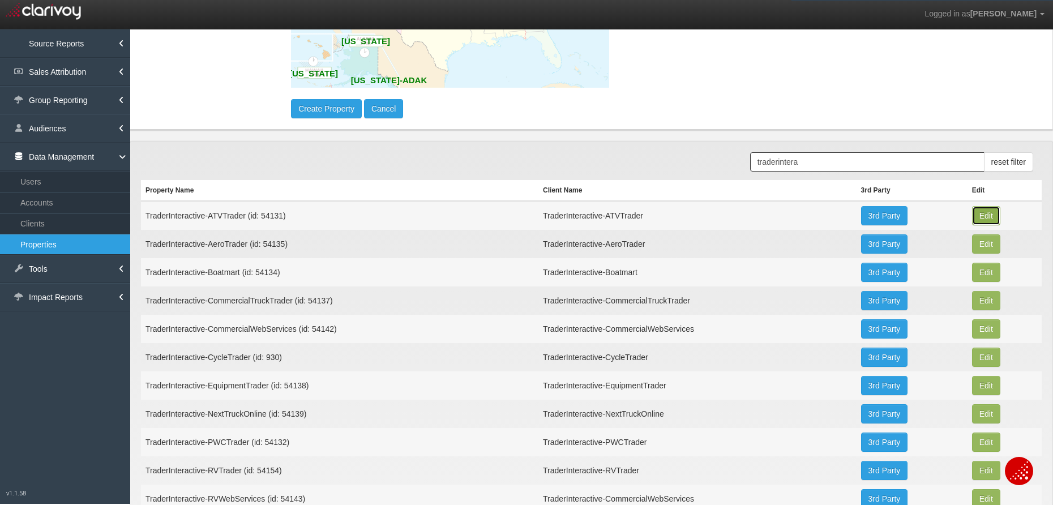
click at [937, 216] on button "Edit" at bounding box center [986, 215] width 28 height 19
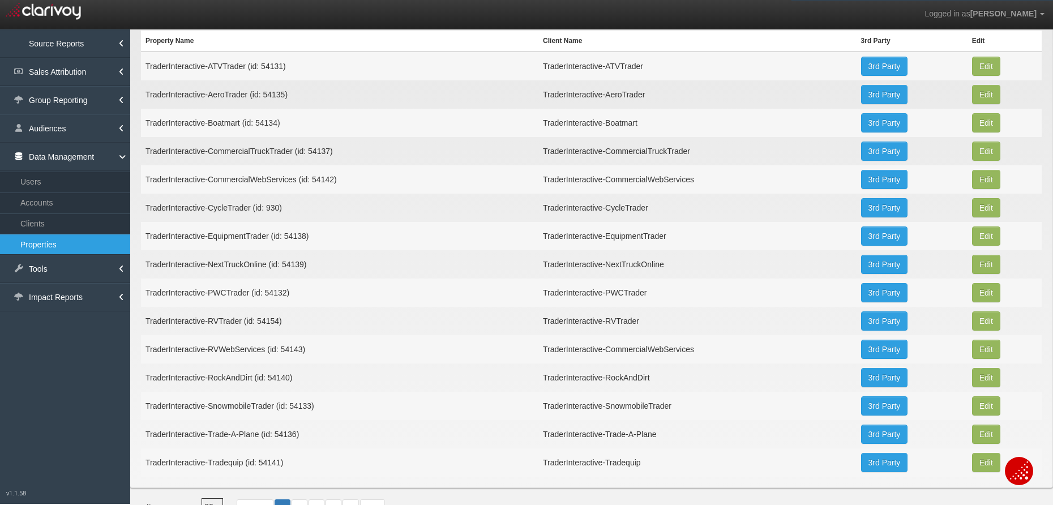
scroll to position [1076, 0]
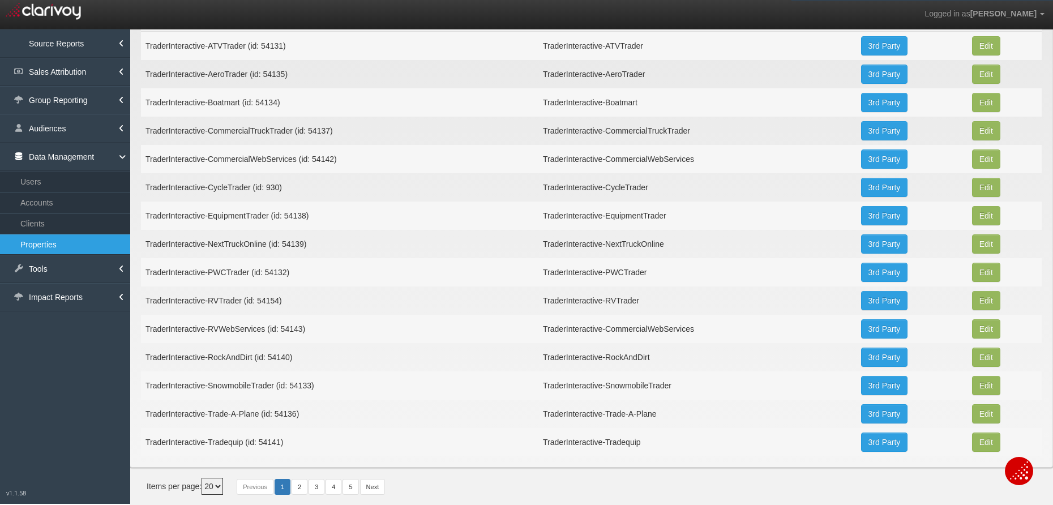
click at [221, 460] on select "10 20 30 40 50" at bounding box center [213, 486] width 22 height 17
click at [204, 460] on select "10 20 30 40 50" at bounding box center [213, 486] width 22 height 17
click at [265, 45] on td "TraderInteractive-ATVTrader (id: 54131)" at bounding box center [340, 45] width 398 height 29
copy td "54131"
